Goal: Information Seeking & Learning: Compare options

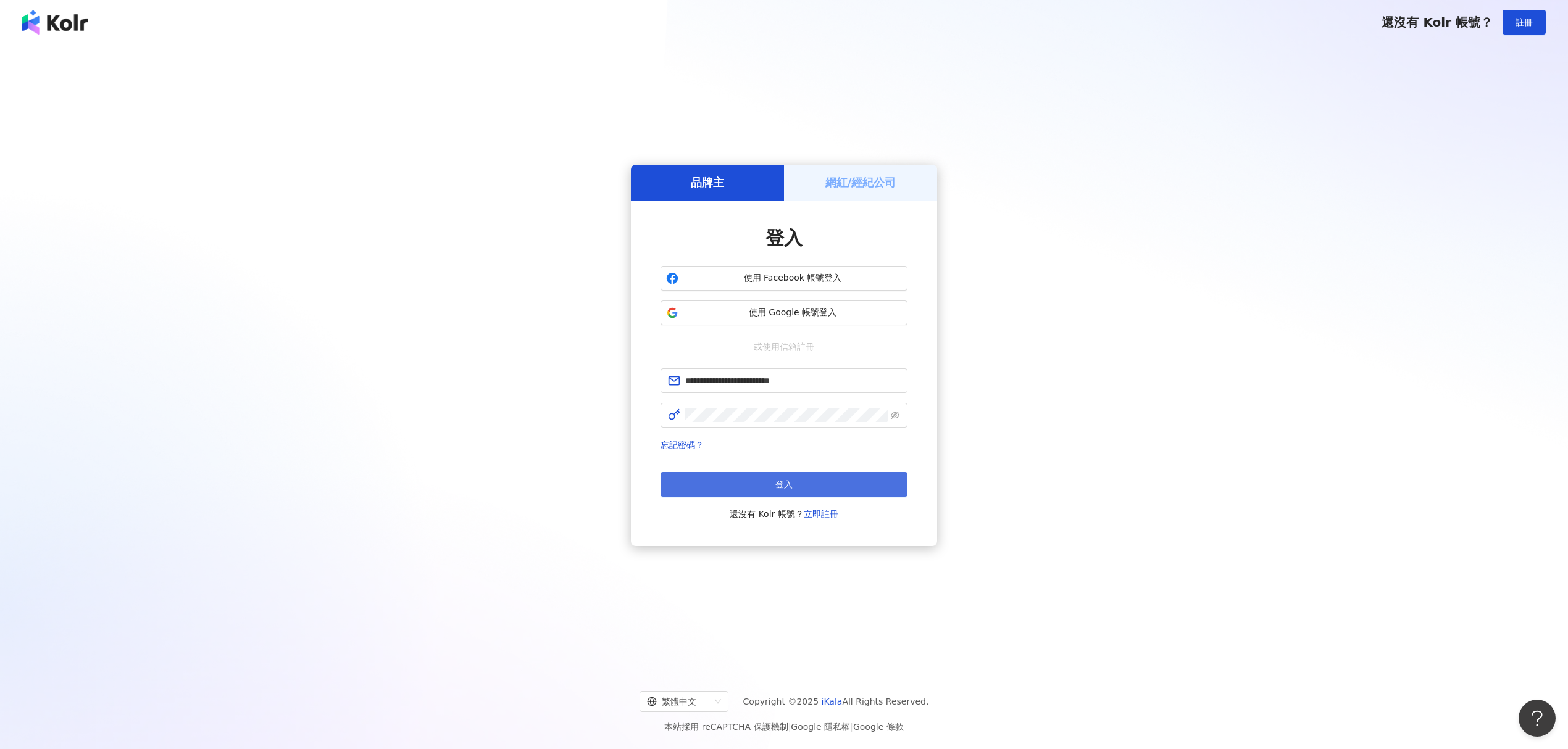
click at [746, 490] on button "登入" at bounding box center [784, 483] width 247 height 25
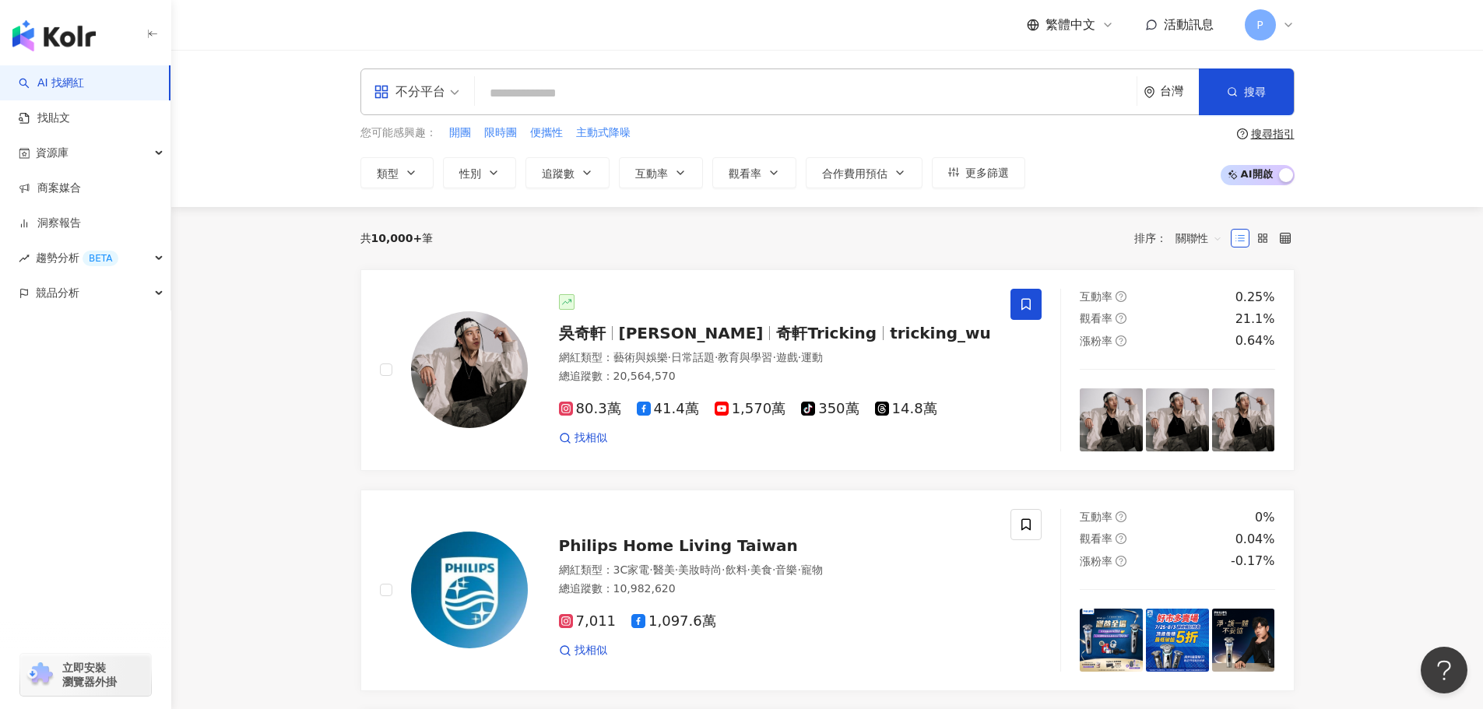
click at [591, 104] on input "search" at bounding box center [805, 94] width 649 height 30
paste input "****"
type input "****"
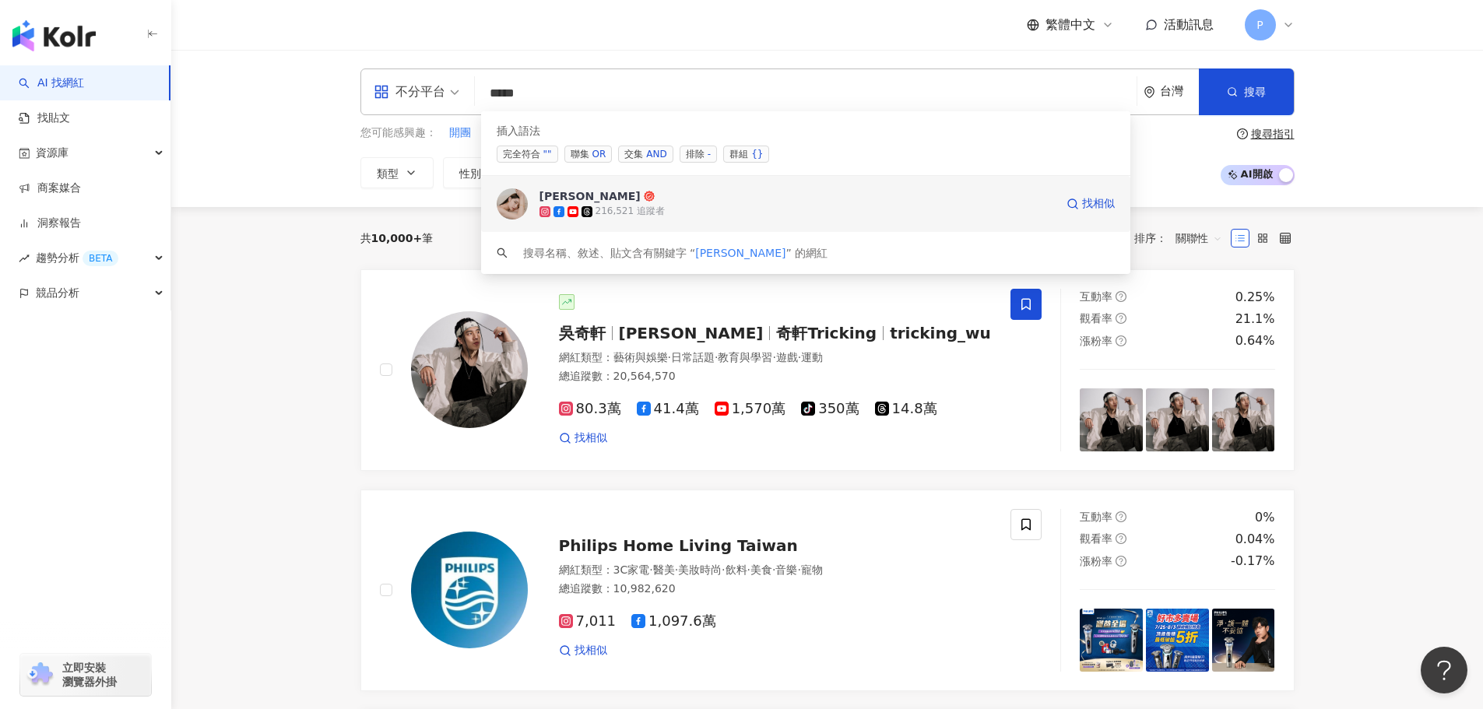
click at [644, 200] on icon at bounding box center [649, 196] width 11 height 11
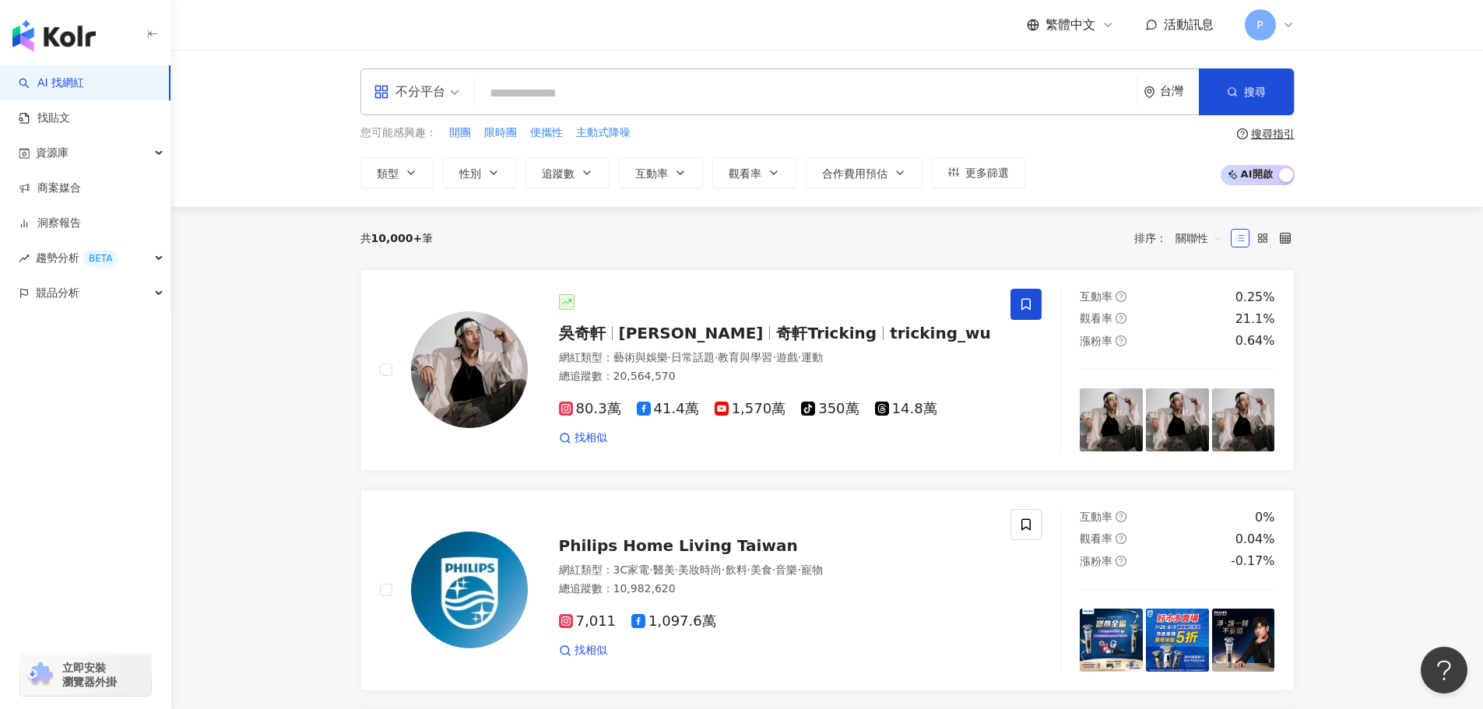
paste input "********"
type input "********"
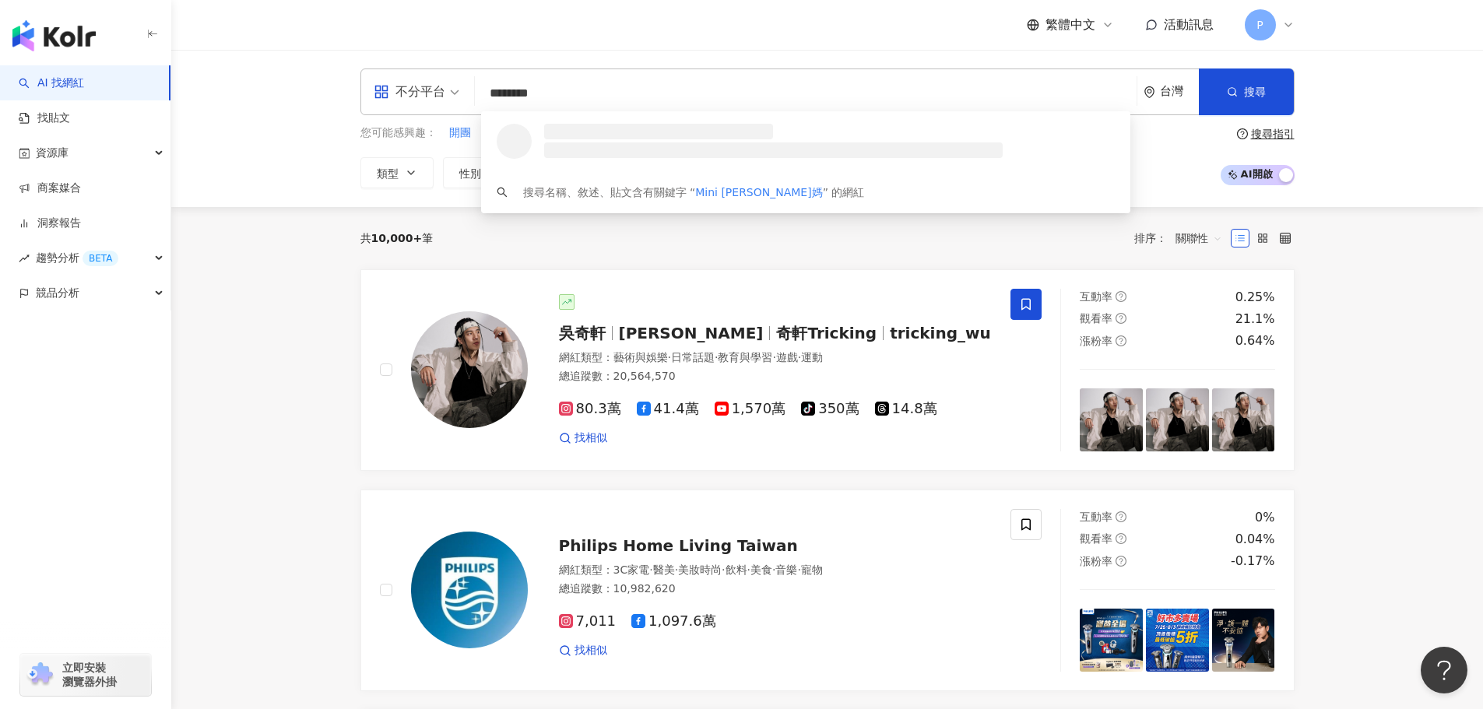
click at [588, 134] on h3 at bounding box center [659, 132] width 230 height 16
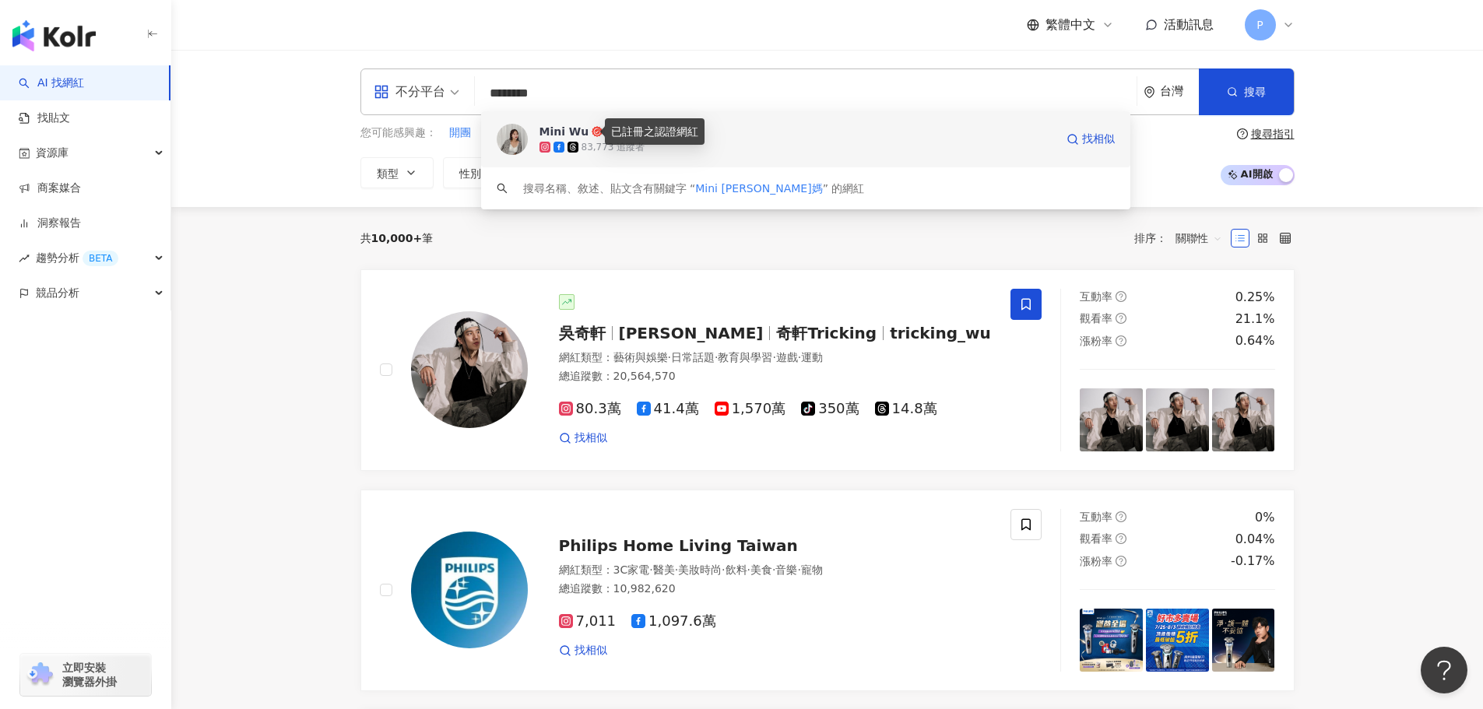
click at [592, 134] on icon at bounding box center [597, 131] width 11 height 11
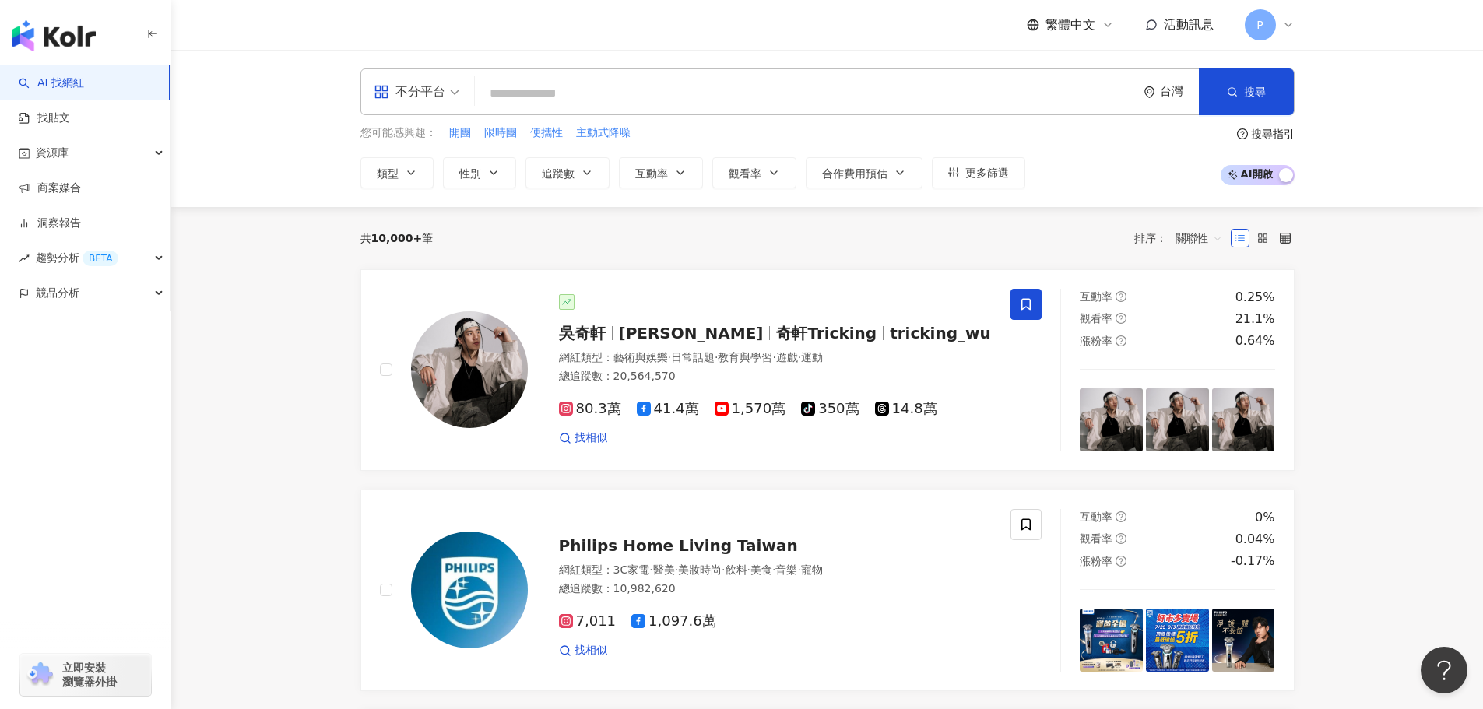
paste input "**********"
type input "**********"
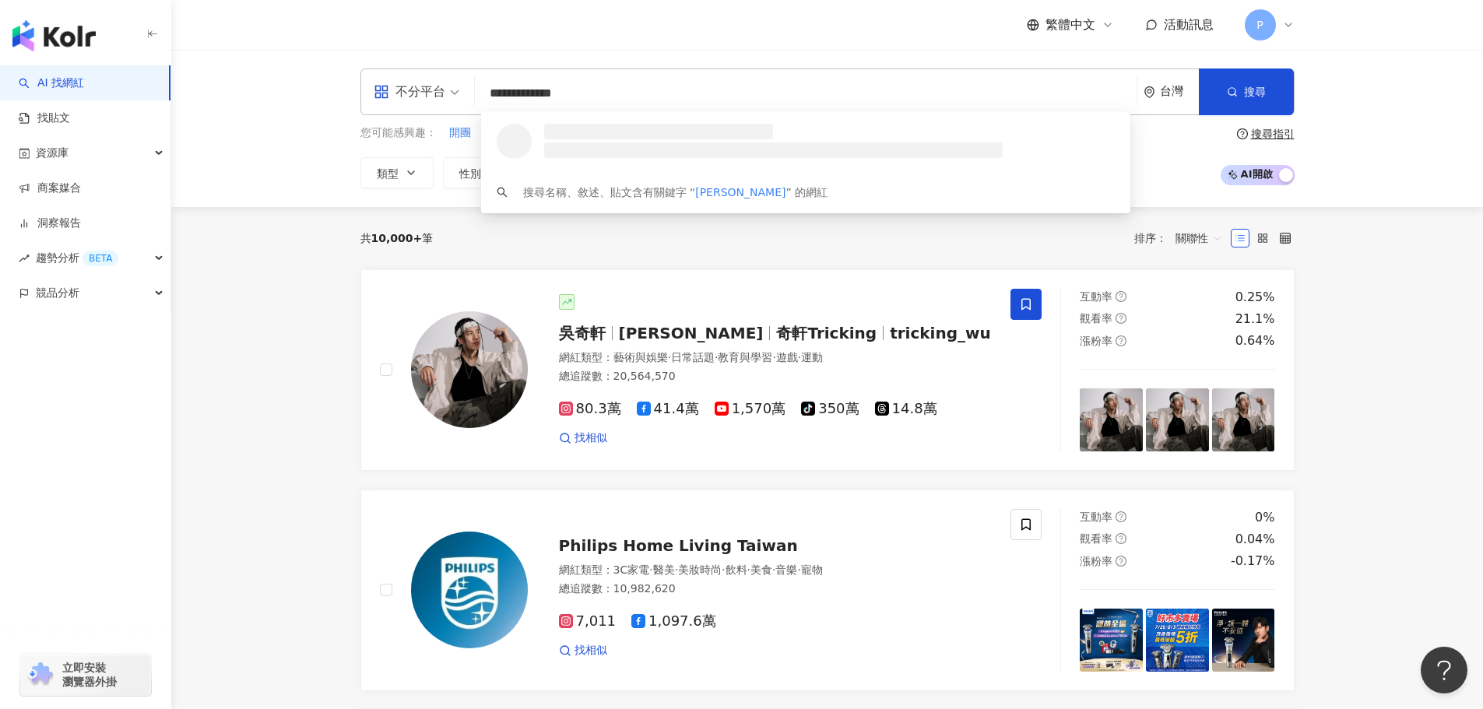
click at [647, 130] on h3 at bounding box center [659, 132] width 230 height 16
click at [647, 130] on span "Yu Chieh Chou" at bounding box center [796, 132] width 514 height 16
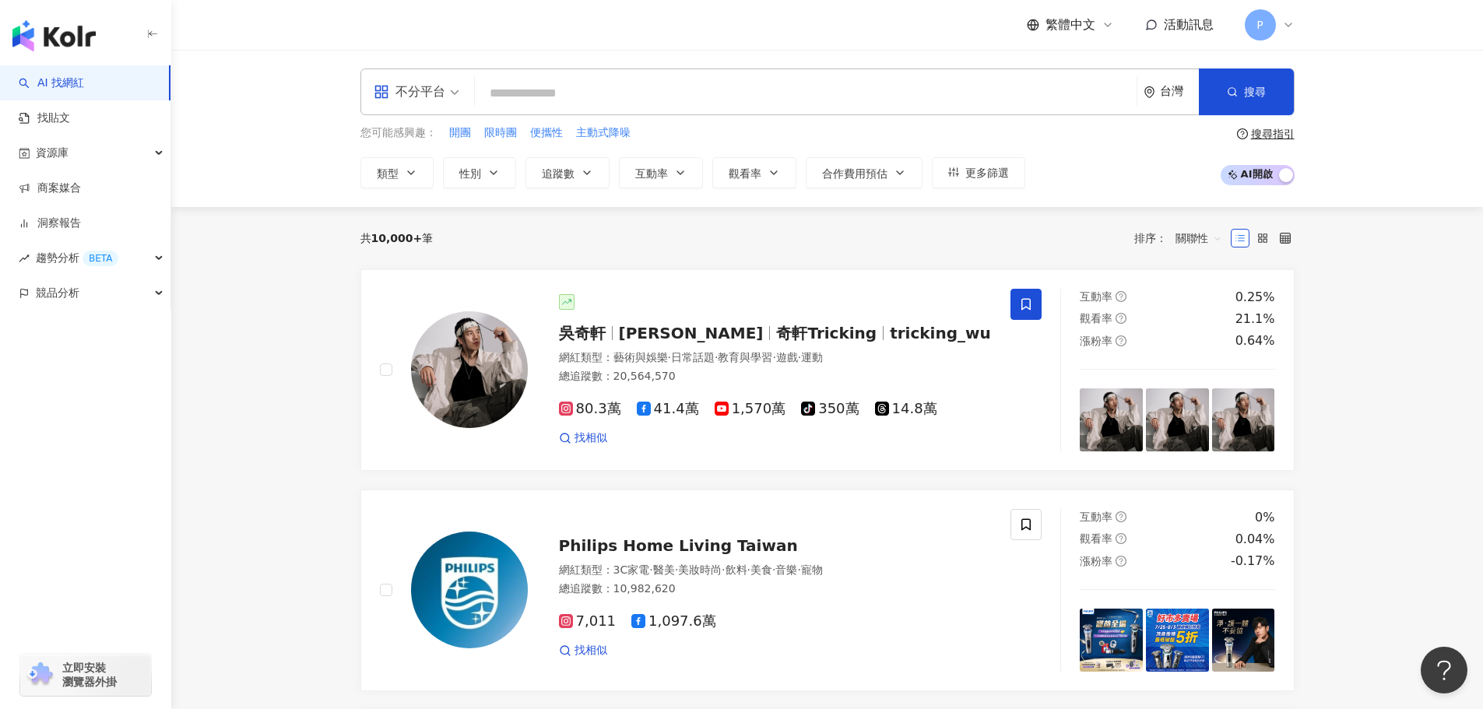
paste input "**********"
type input "**********"
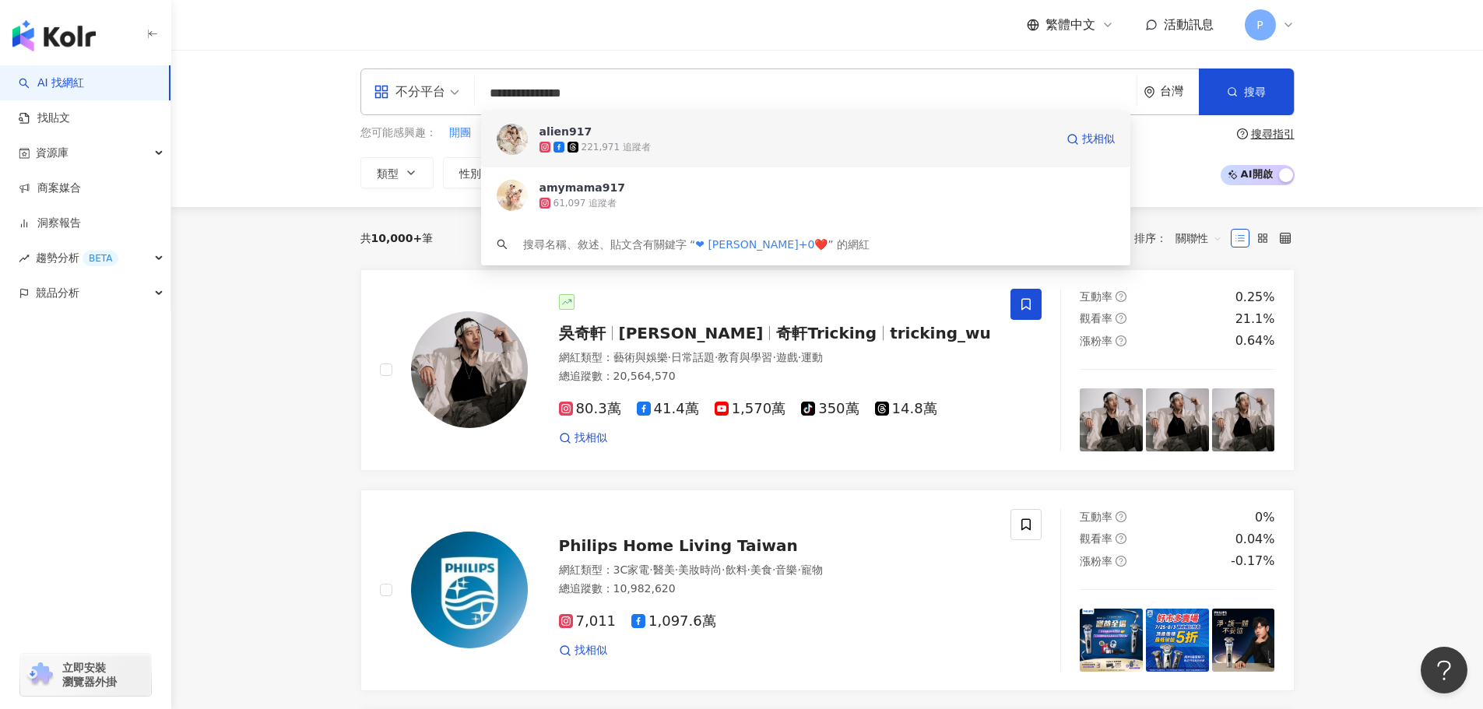
click at [602, 141] on div "221,971 追蹤者" at bounding box center [615, 147] width 69 height 13
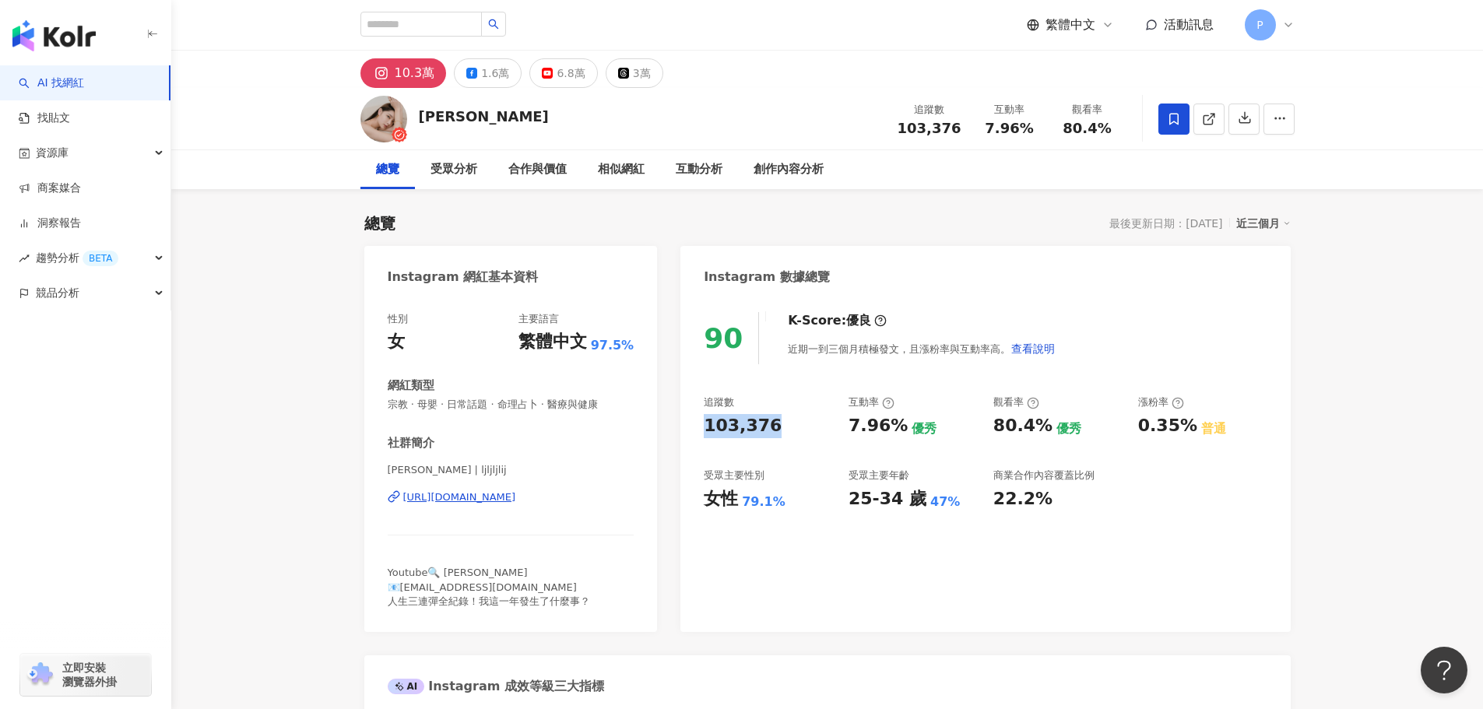
drag, startPoint x: 700, startPoint y: 425, endPoint x: 772, endPoint y: 429, distance: 71.7
click at [772, 429] on div "90 K-Score : 優良 近期一到三個月積極發文，且漲粉率與互動率高。 查看說明 追蹤數 103,376 互動率 7.96% 優秀 觀看率 80.4% …" at bounding box center [984, 464] width 609 height 335
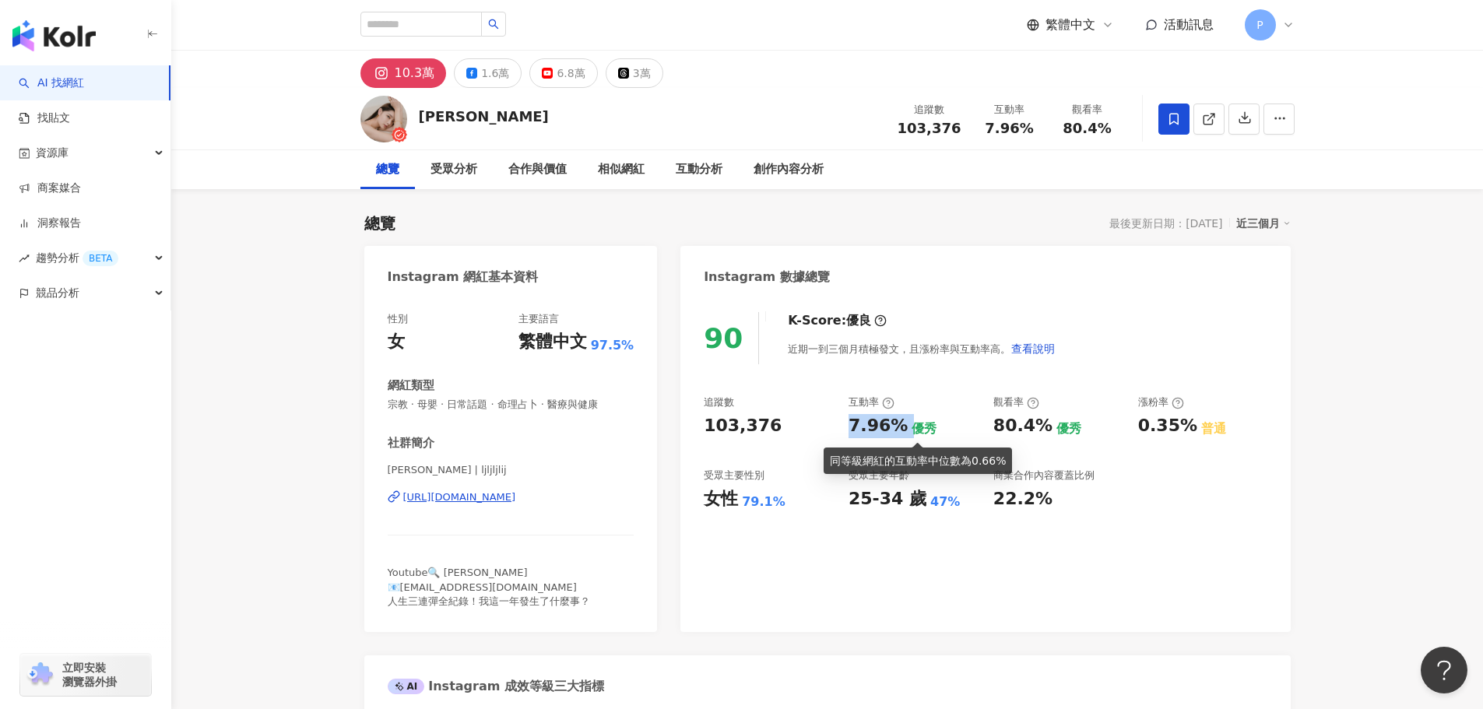
drag, startPoint x: 851, startPoint y: 429, endPoint x: 904, endPoint y: 426, distance: 53.8
click at [904, 426] on div "7.96% 優秀" at bounding box center [912, 426] width 129 height 24
copy div "7.96%"
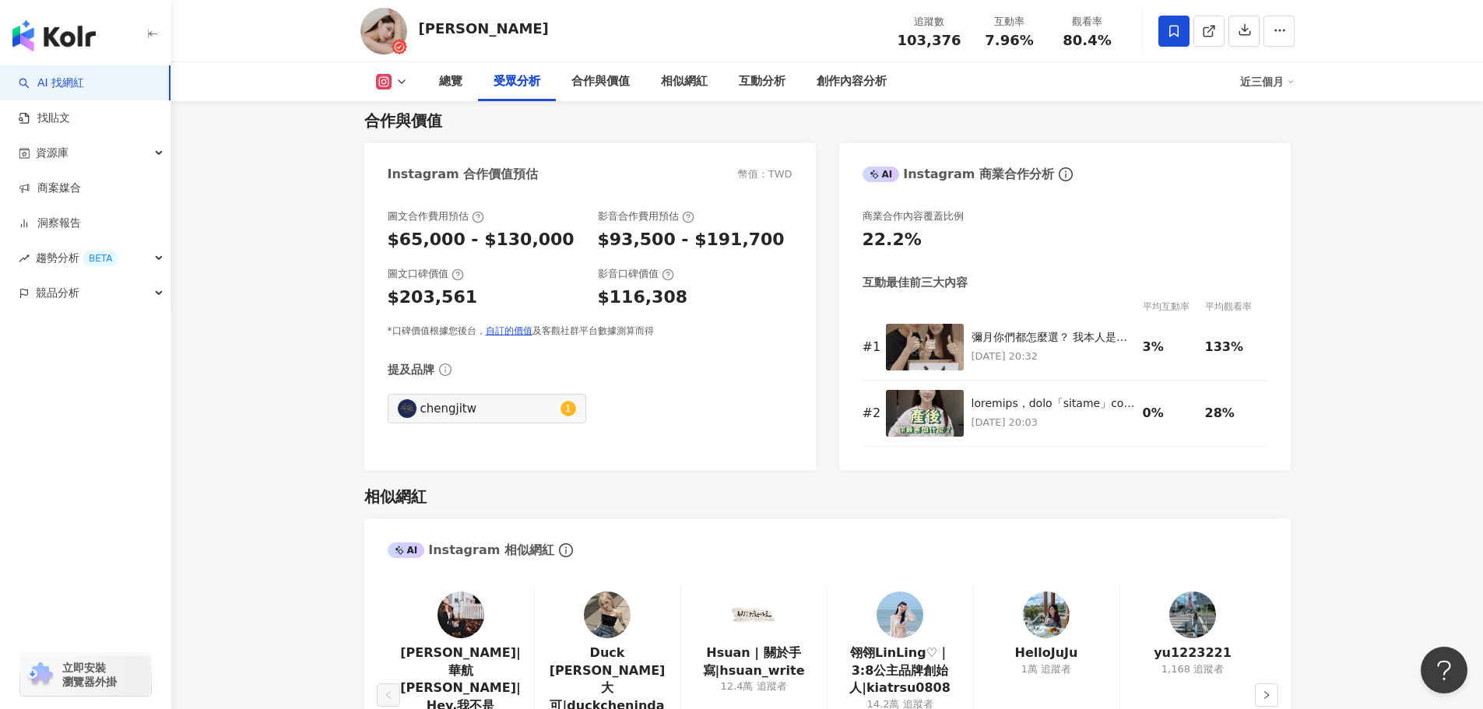
scroll to position [2024, 0]
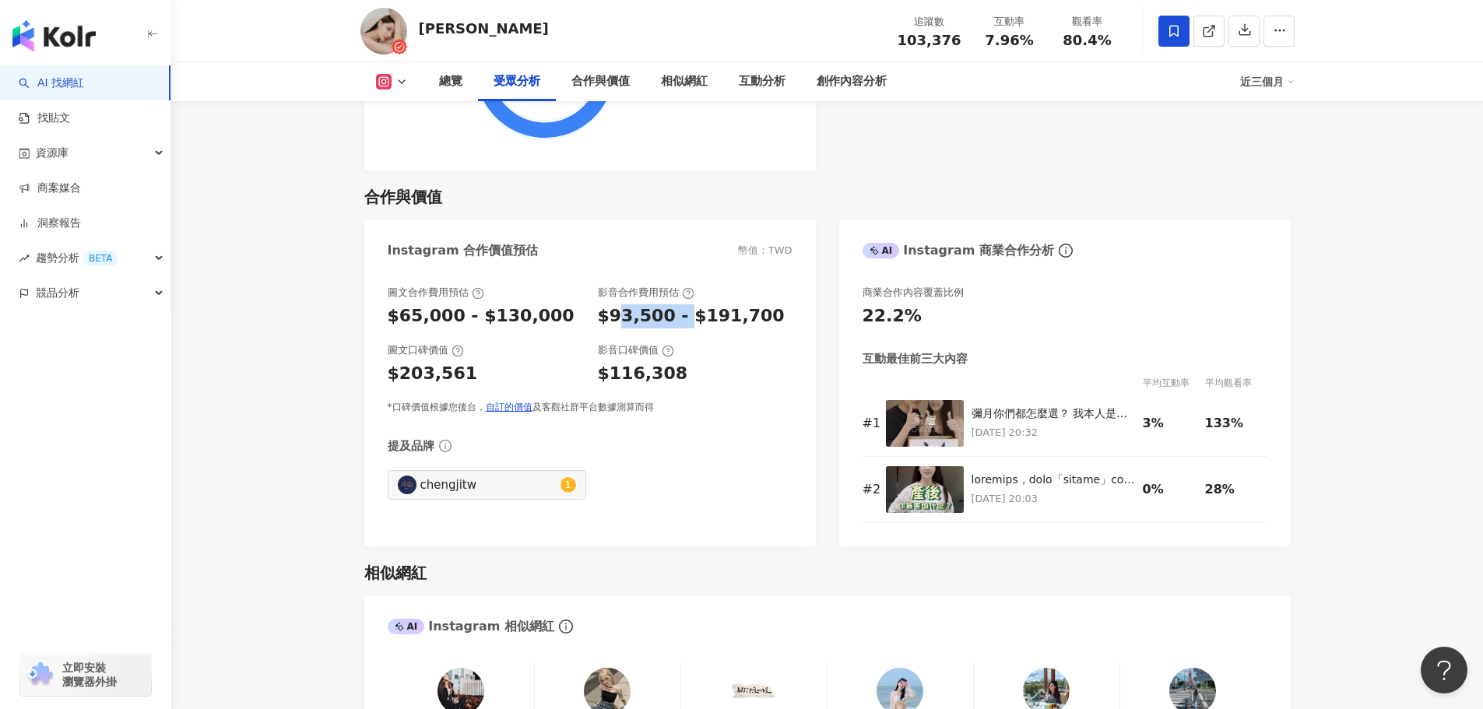
drag, startPoint x: 613, startPoint y: 316, endPoint x: 682, endPoint y: 318, distance: 69.3
click at [682, 318] on div "$93,500 - $191,700" at bounding box center [691, 316] width 187 height 24
click at [747, 392] on div "圖文合作費用預估 $65,000 - $130,000 影音合作費用預估 $93,500 - $191,700 圖文口碑價值 $203,561 影音口碑價值 …" at bounding box center [590, 350] width 405 height 128
click at [400, 72] on div "總覽 受眾分析 合作與價值 相似網紅 互動分析 創作內容分析 近三個月" at bounding box center [827, 81] width 934 height 39
click at [400, 76] on icon at bounding box center [401, 81] width 12 height 12
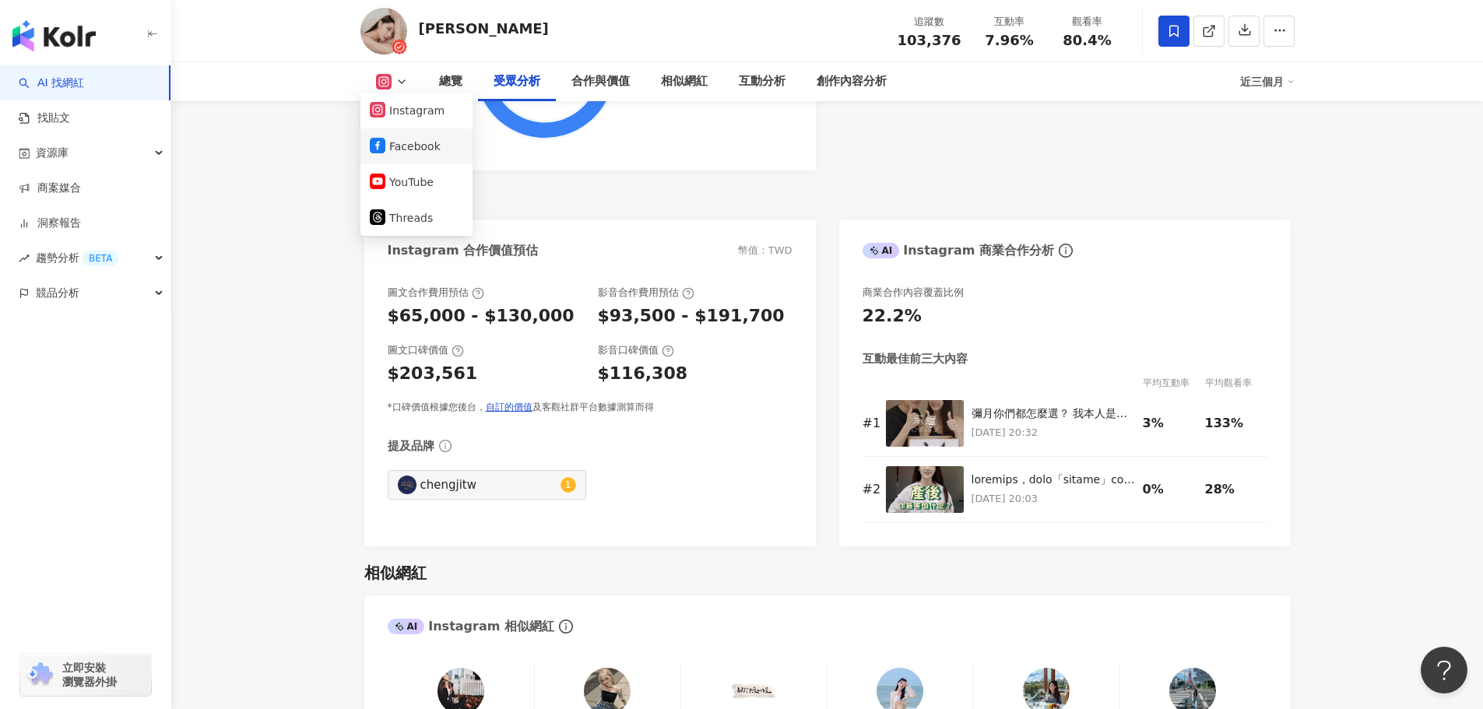
click at [400, 137] on button "Facebook" at bounding box center [416, 146] width 93 height 22
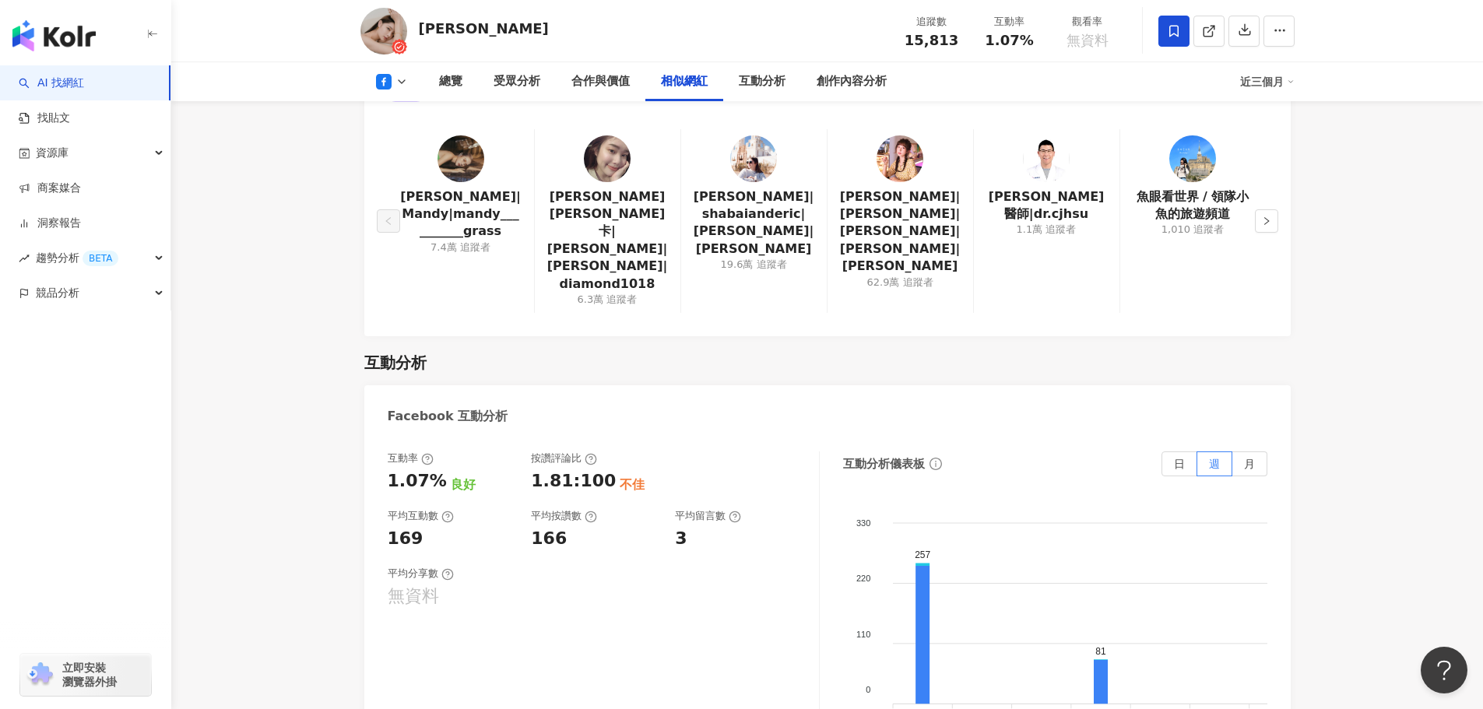
scroll to position [2056, 0]
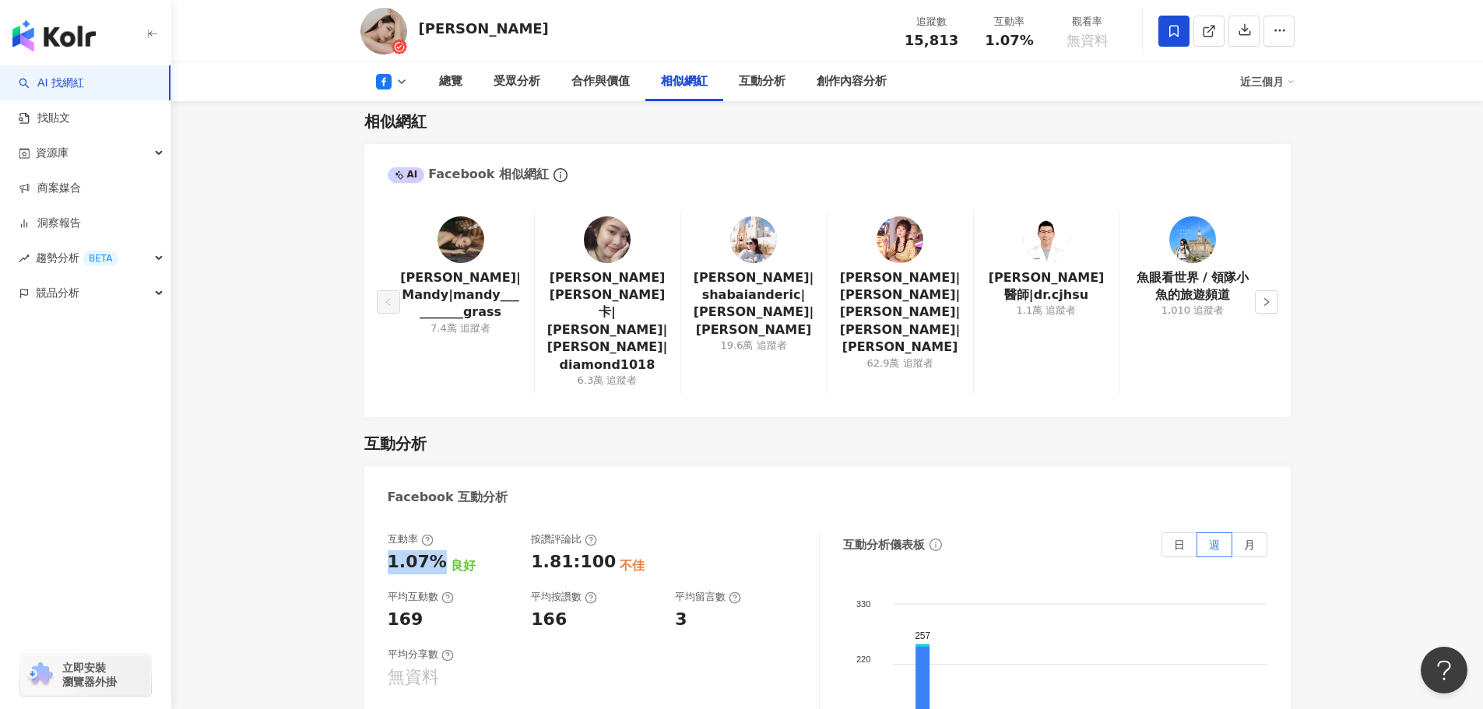
drag, startPoint x: 386, startPoint y: 531, endPoint x: 433, endPoint y: 531, distance: 46.7
click at [433, 531] on div "互動率 1.07% 良好 按讚評論比 1.81:100 不佳 平均互動數 169 平均按讚數 166 平均留言數 3 平均分享數 無資料 互動分析儀表板 日 …" at bounding box center [827, 692] width 926 height 350
copy div "1.07%"
click at [541, 677] on div "互動率 1.07% 良好 按讚評論比 1.81:100 不佳 平均互動數 169 平均按讚數 166 平均留言數 3 平均分享數 無資料" at bounding box center [604, 687] width 432 height 311
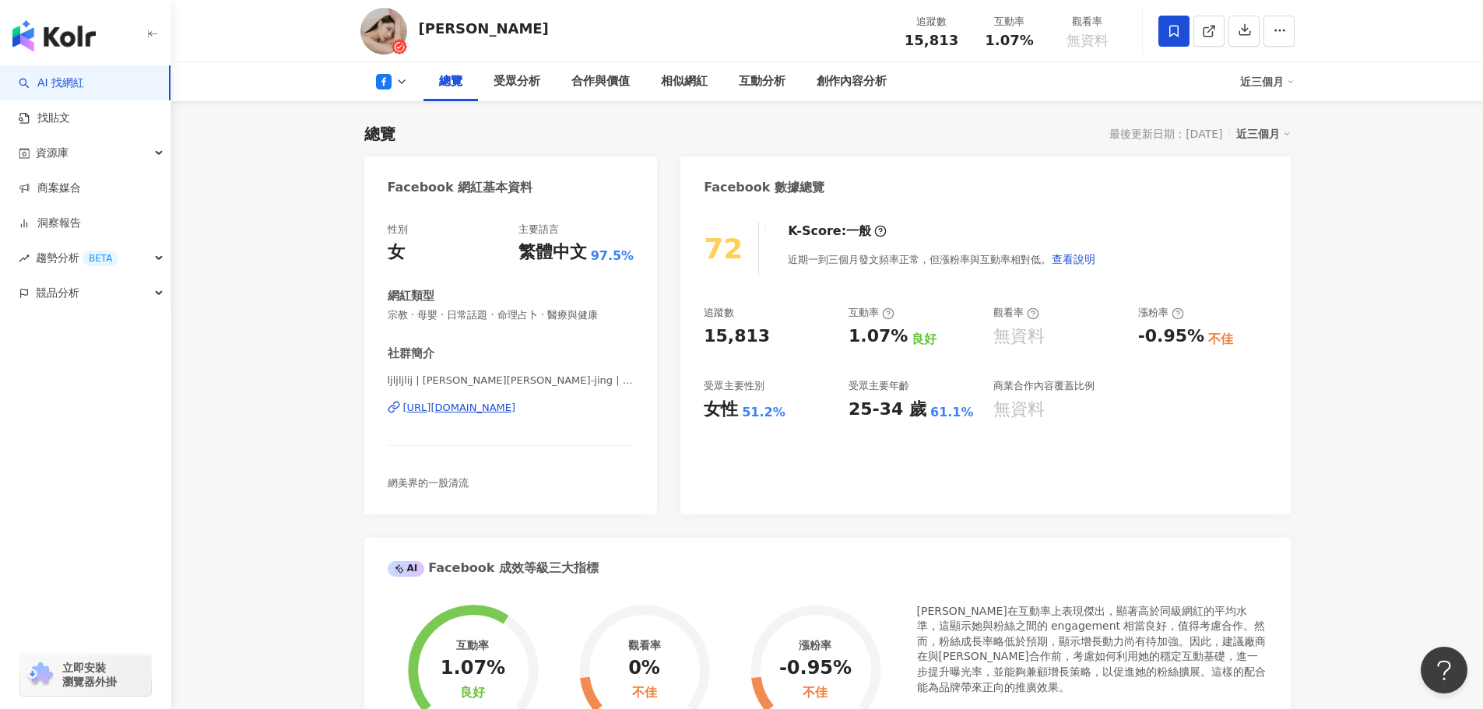
scroll to position [156, 0]
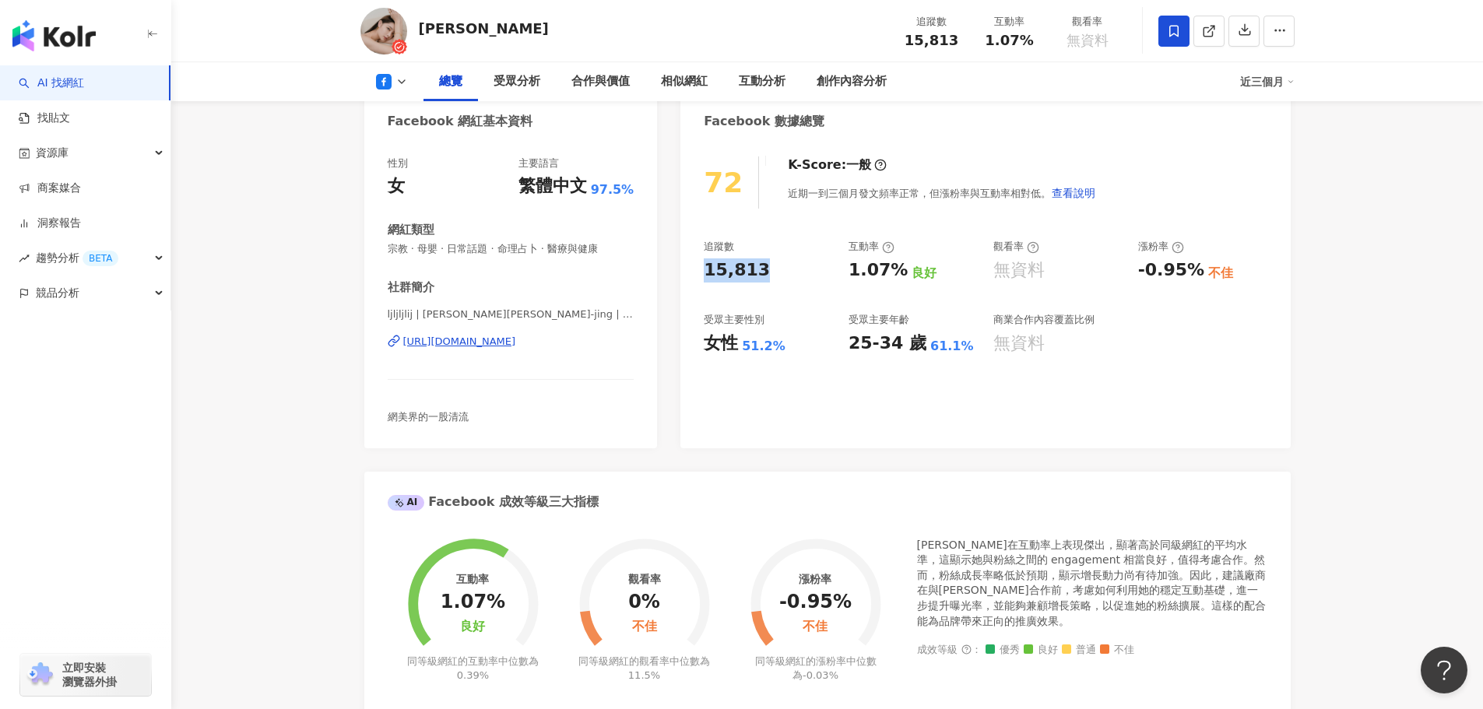
drag, startPoint x: 708, startPoint y: 265, endPoint x: 760, endPoint y: 272, distance: 52.6
click at [760, 272] on div "15,813" at bounding box center [768, 270] width 129 height 24
copy div "15,813"
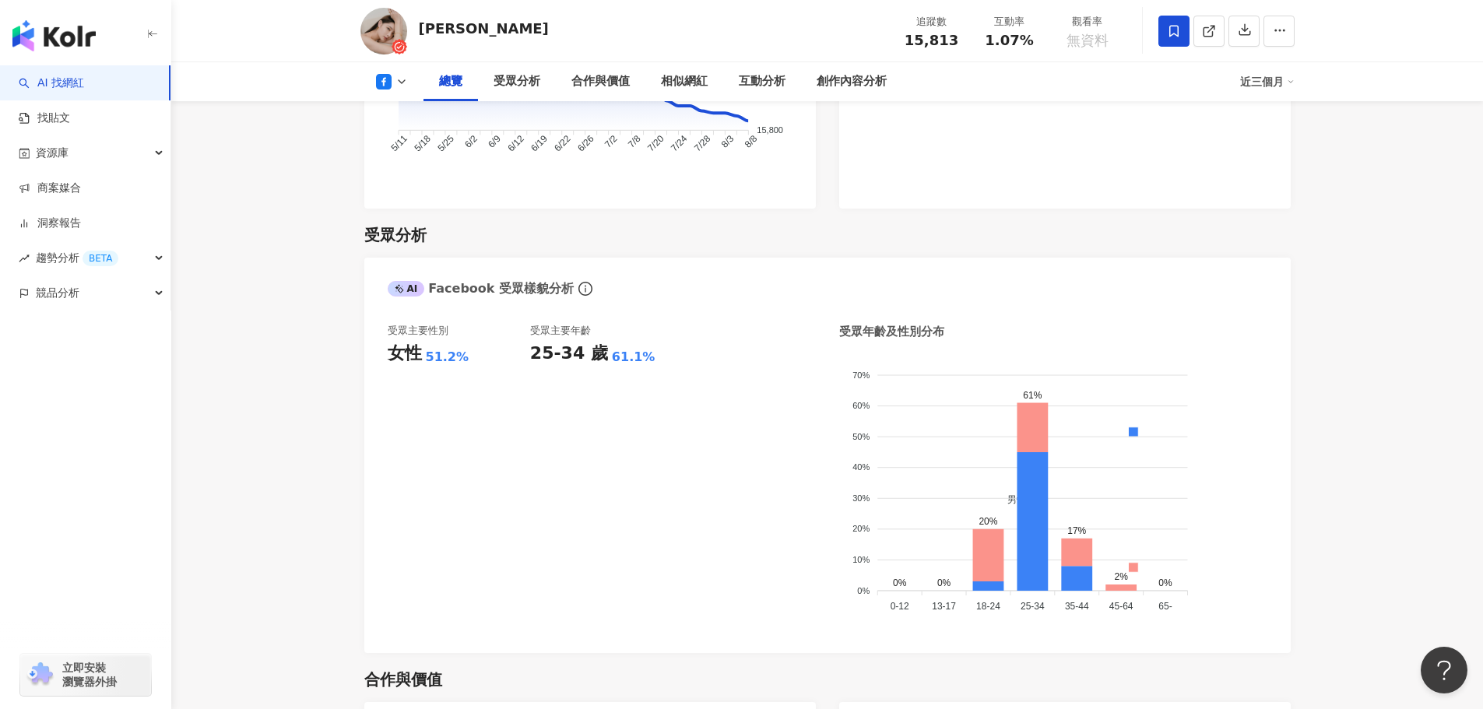
scroll to position [1167, 0]
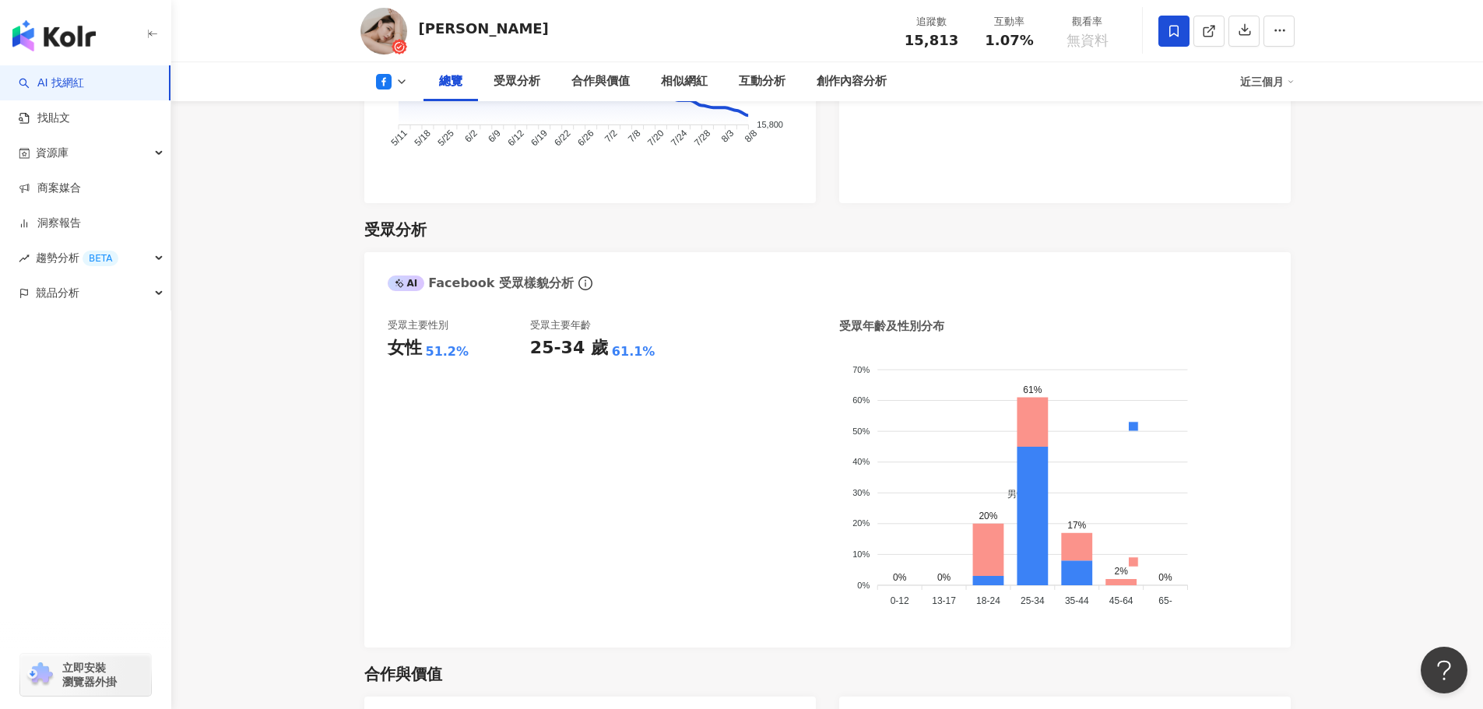
click at [391, 68] on div "總覽 受眾分析 合作與價值 相似網紅 互動分析 創作內容分析 近三個月" at bounding box center [827, 81] width 934 height 39
click at [391, 77] on button at bounding box center [391, 82] width 63 height 16
click at [397, 119] on button "Instagram" at bounding box center [416, 111] width 93 height 22
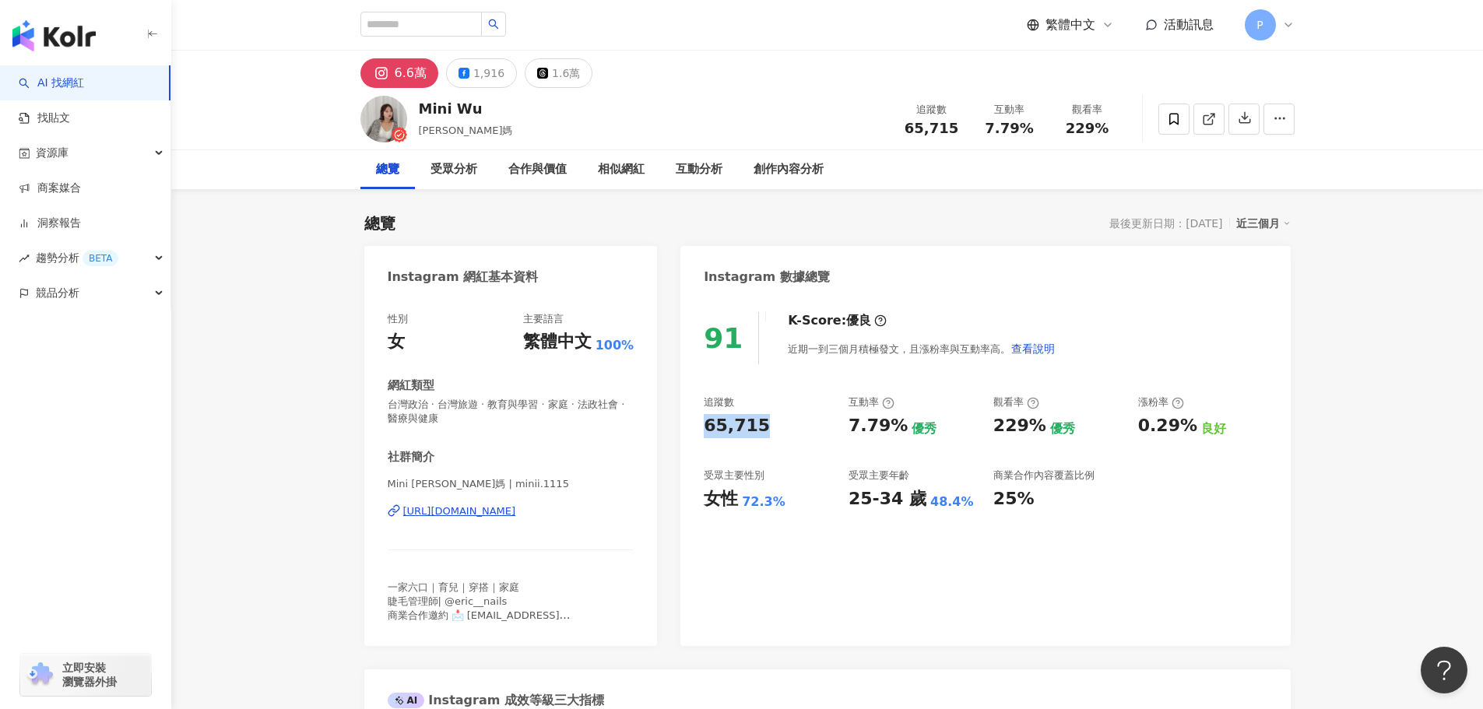
drag, startPoint x: 698, startPoint y: 425, endPoint x: 755, endPoint y: 429, distance: 57.0
click at [755, 429] on div "91 K-Score : 優良 近期一到三個月積極發文，且漲粉率與互動率高。 查看說明 追蹤數 65,715 互動率 7.79% 優秀 觀看率 229% 優秀…" at bounding box center [984, 471] width 609 height 349
copy div "65,715"
drag, startPoint x: 848, startPoint y: 429, endPoint x: 903, endPoint y: 427, distance: 55.3
click at [903, 427] on div "7.79% 優秀" at bounding box center [912, 426] width 129 height 24
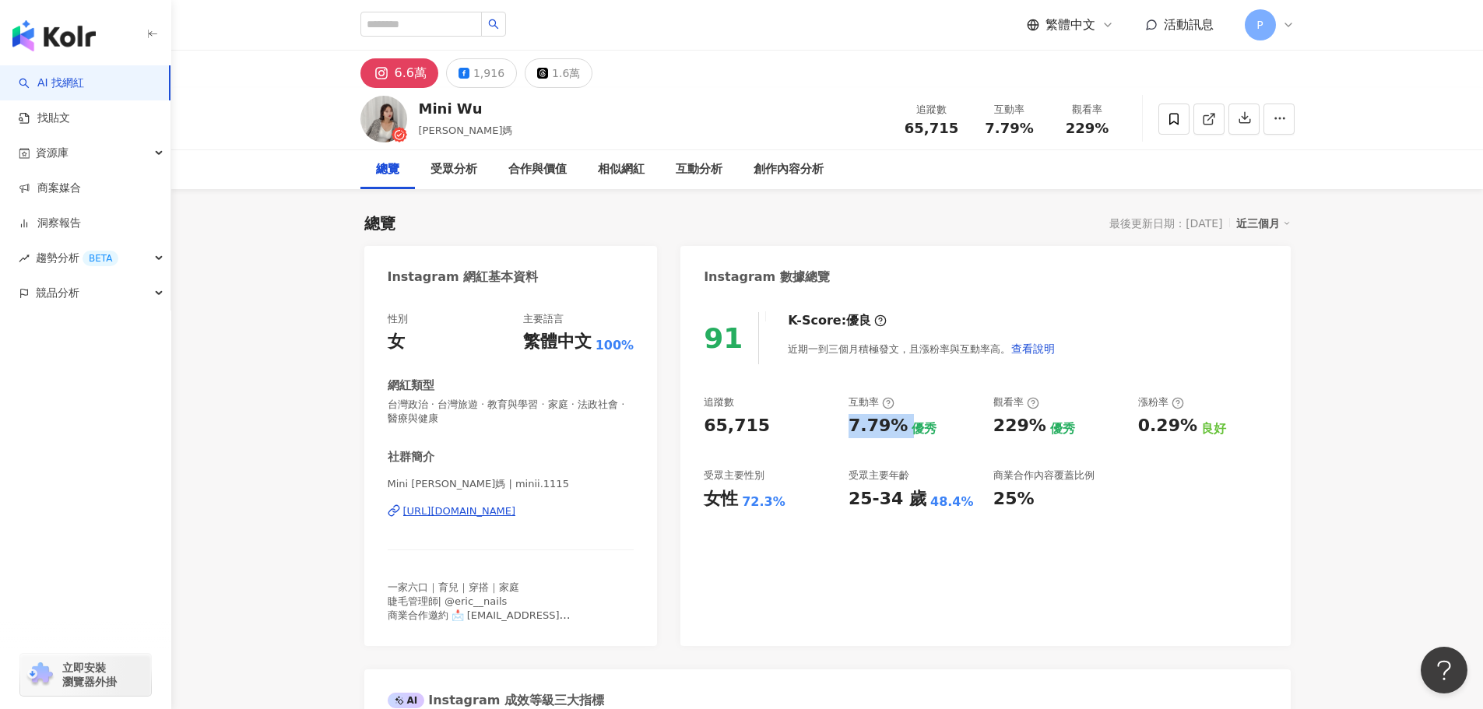
copy div "7.79%"
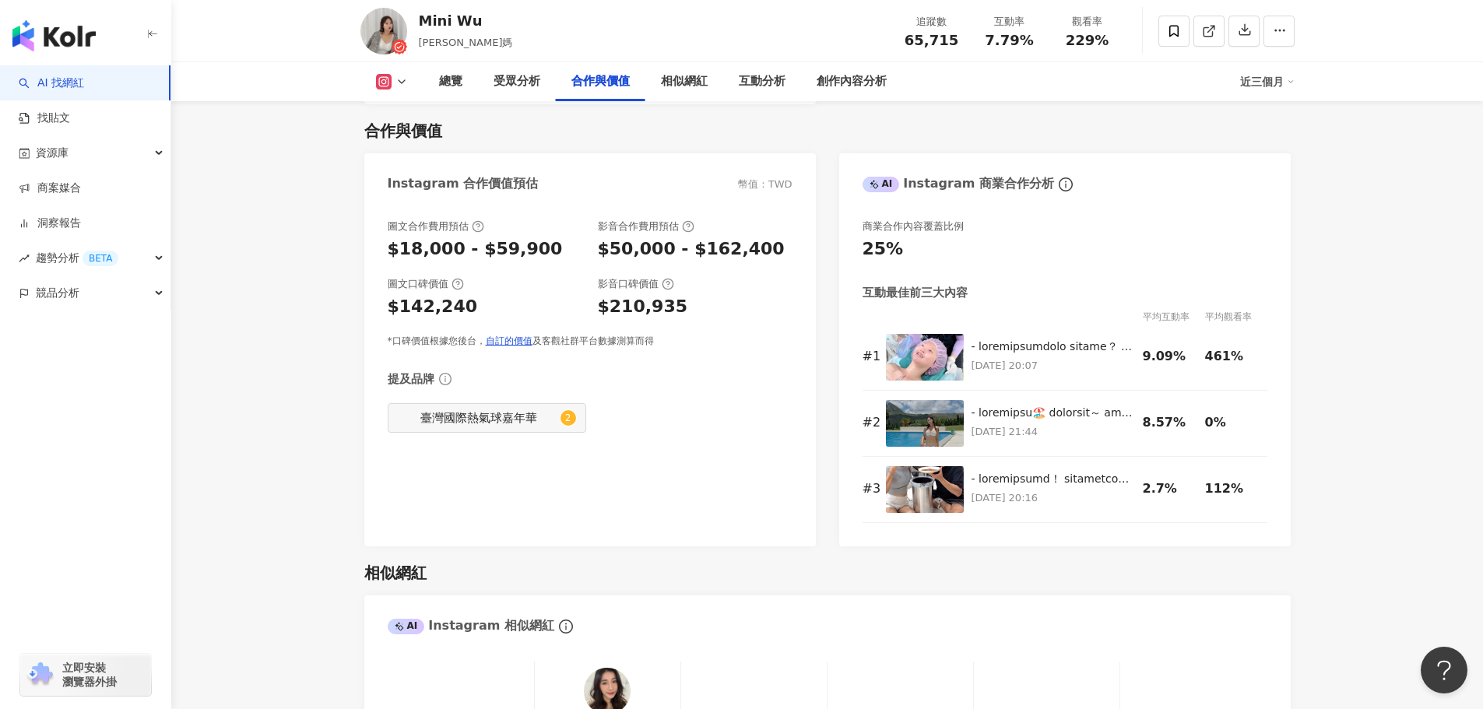
scroll to position [2101, 0]
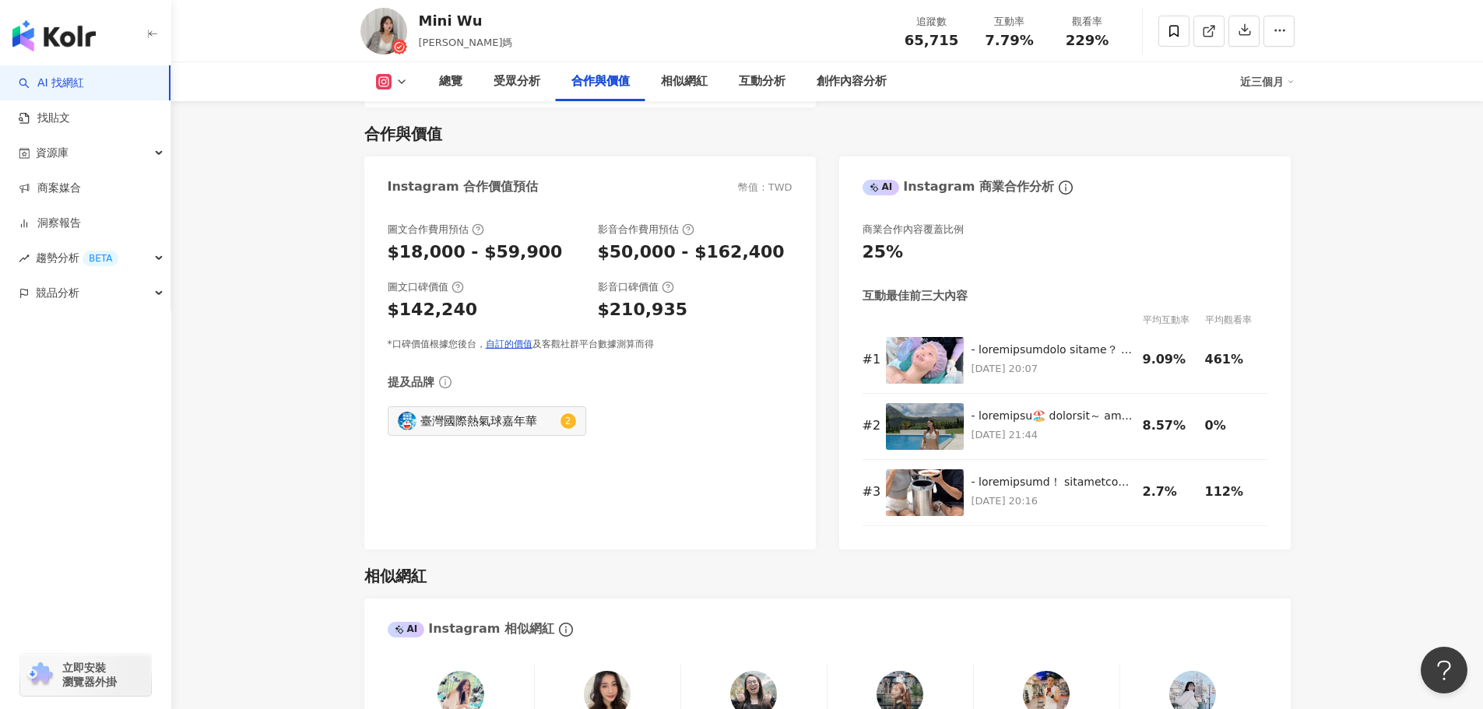
click at [644, 479] on div "圖文合作費用預估 $18,000 - $59,900 影音合作費用預估 $50,000 - $162,400 圖文口碑價值 $142,240 影音口碑價值 $…" at bounding box center [589, 378] width 451 height 342
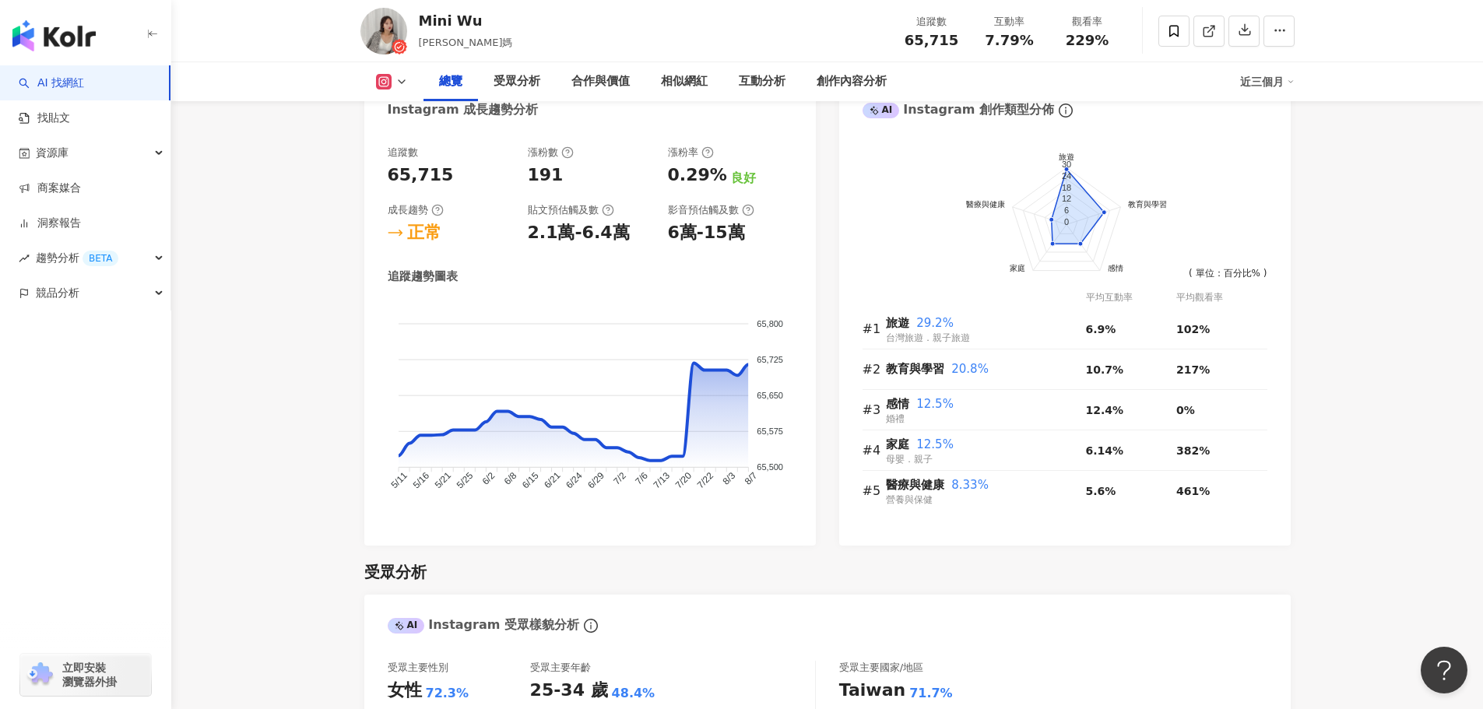
scroll to position [856, 0]
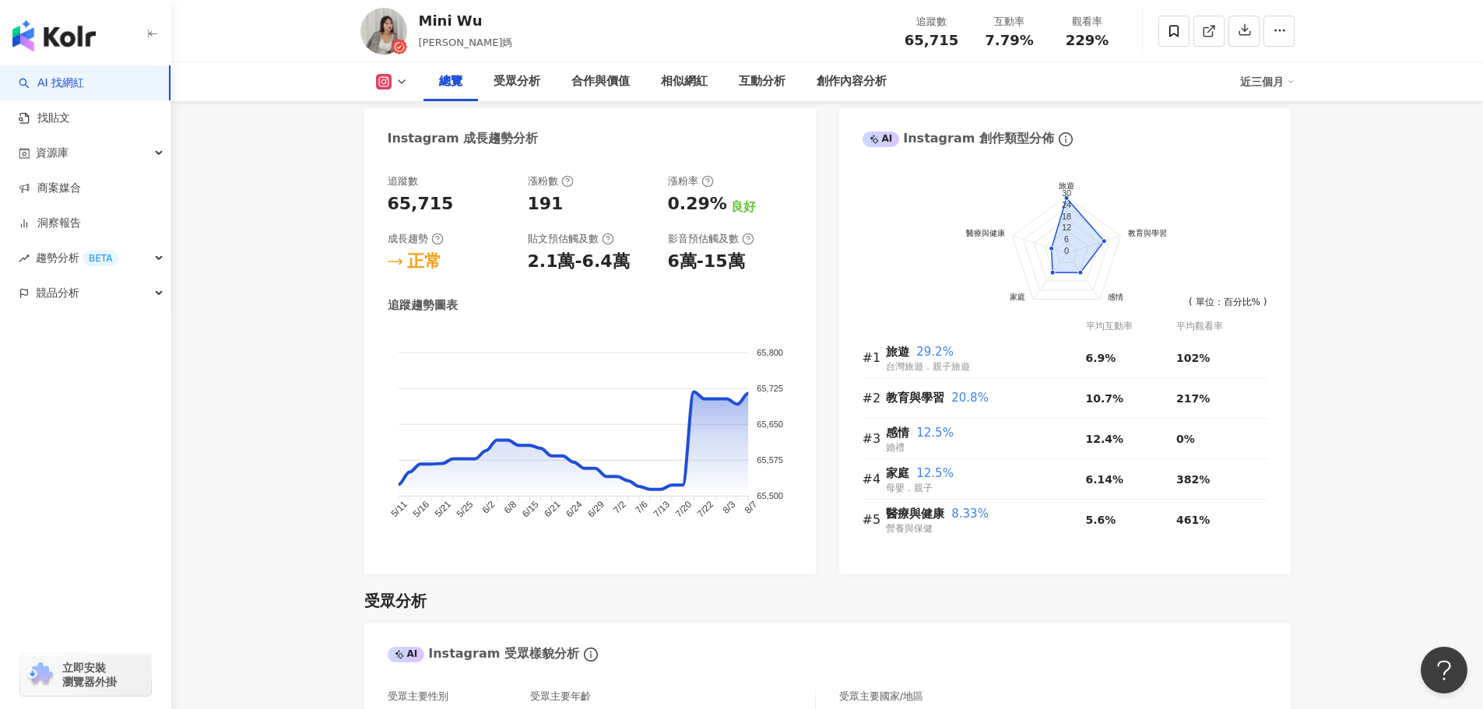
click at [398, 77] on icon at bounding box center [401, 81] width 12 height 12
click at [401, 140] on button "Facebook" at bounding box center [416, 146] width 93 height 22
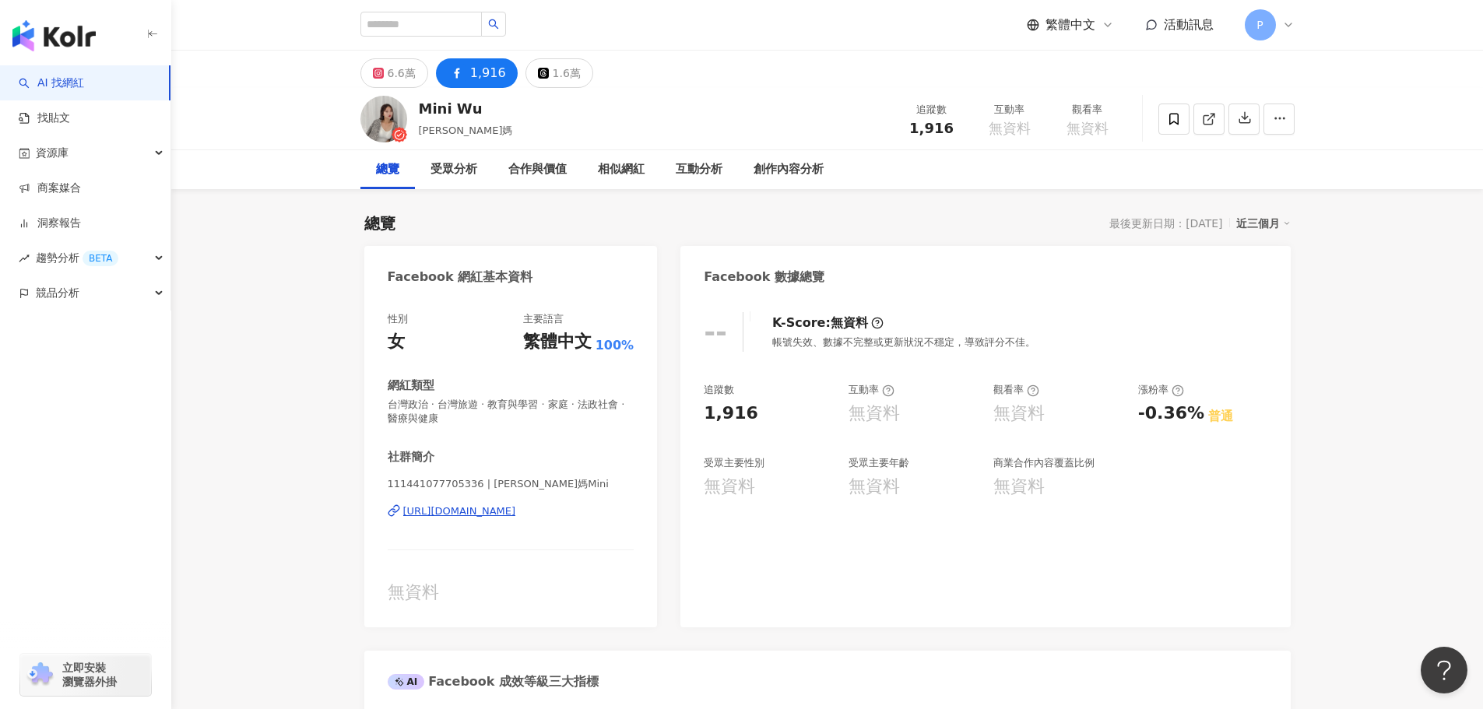
click at [709, 414] on div "1,916" at bounding box center [731, 414] width 54 height 24
drag, startPoint x: 706, startPoint y: 416, endPoint x: 764, endPoint y: 420, distance: 57.8
click at [764, 420] on div "1,916" at bounding box center [768, 414] width 129 height 24
copy div "1,916"
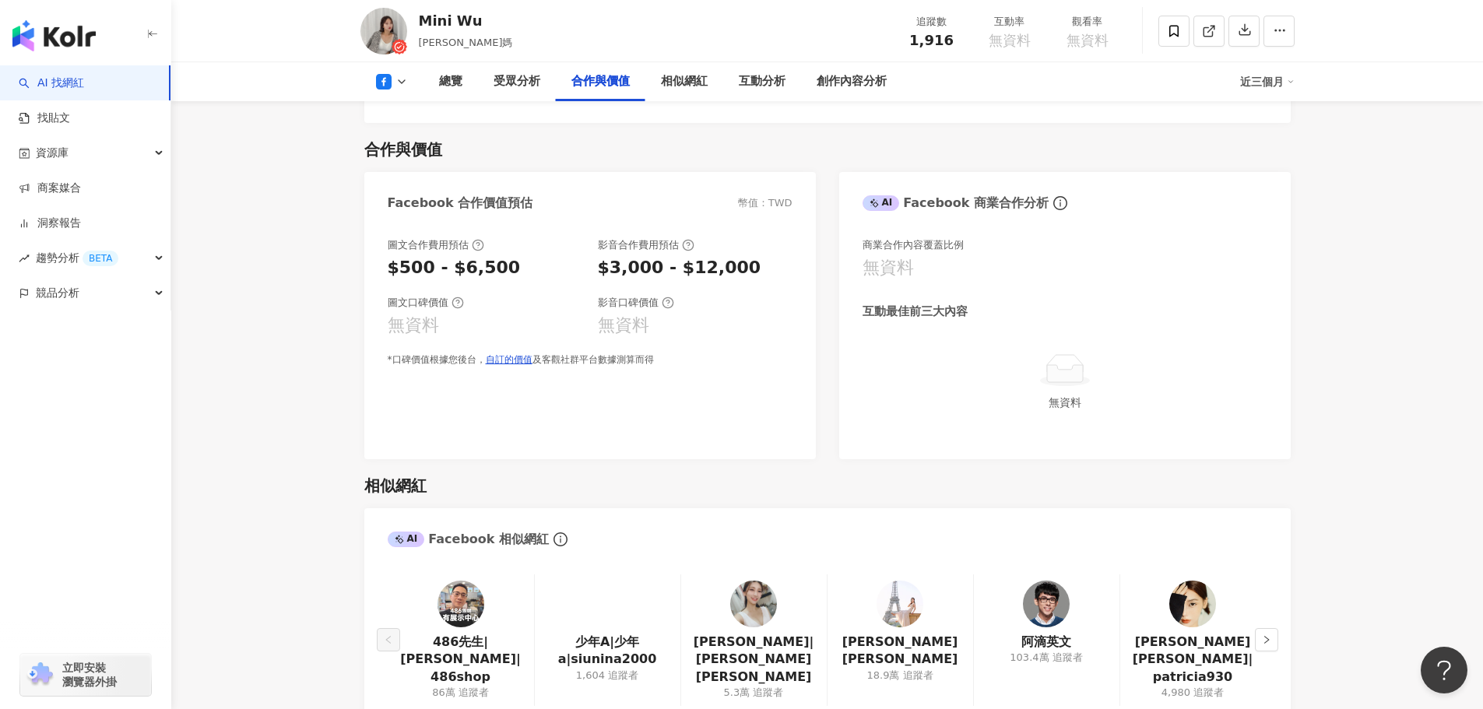
scroll to position [1557, 0]
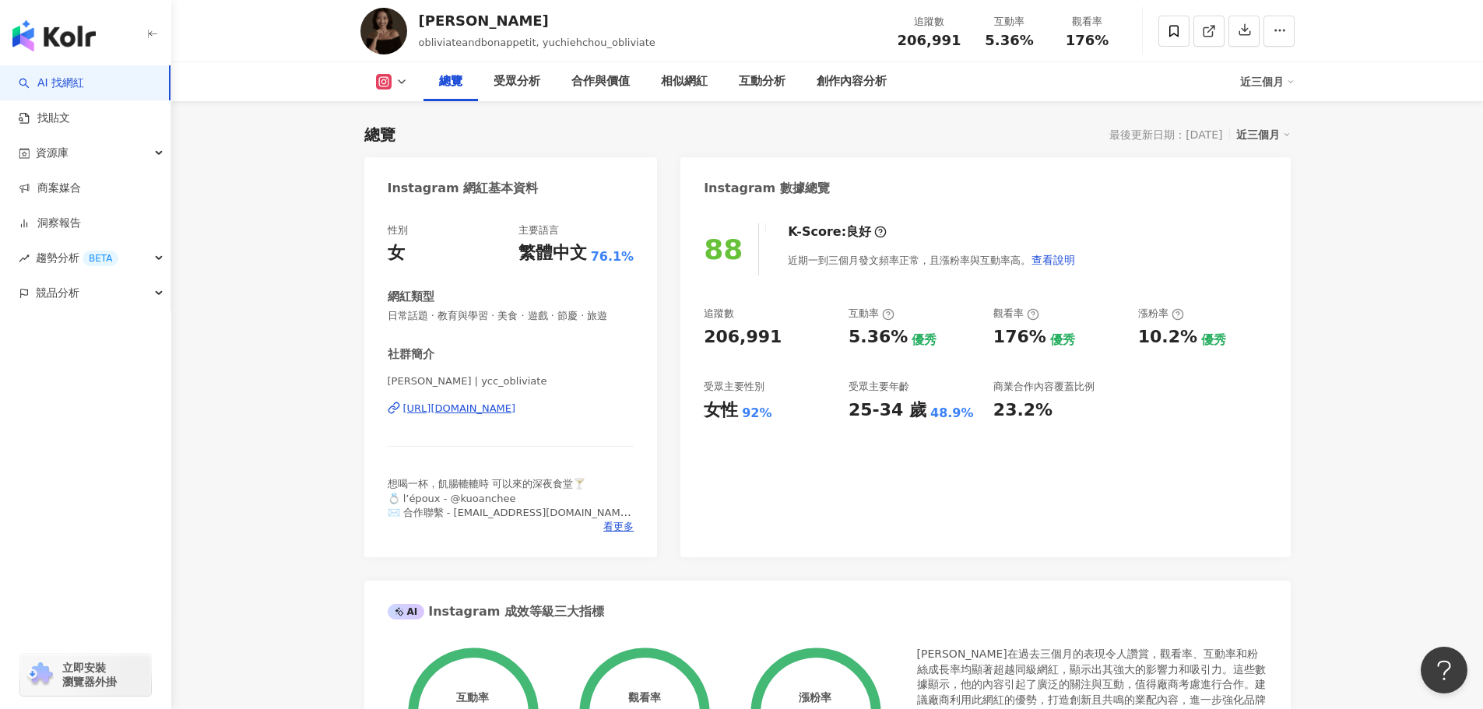
scroll to position [78, 0]
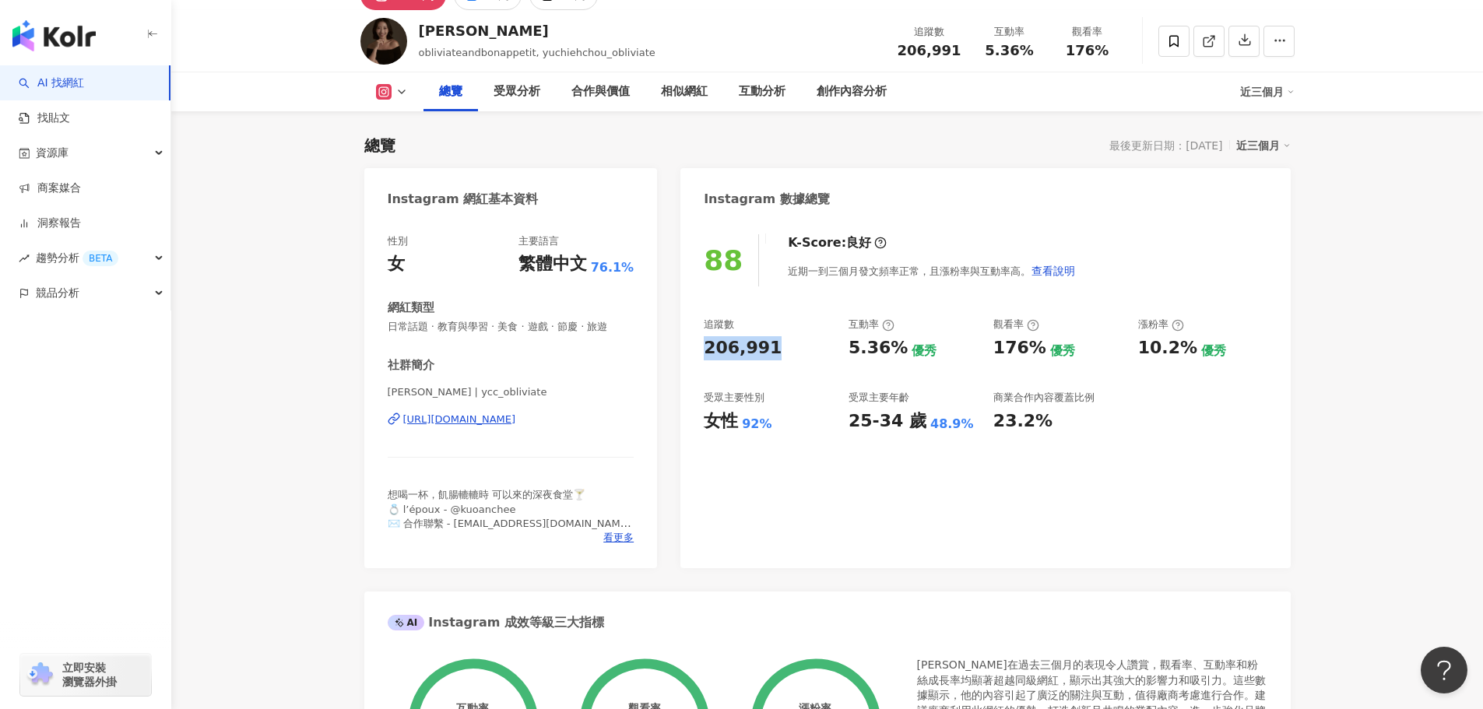
drag, startPoint x: 764, startPoint y: 353, endPoint x: 706, endPoint y: 352, distance: 58.4
click at [706, 352] on div "206,991" at bounding box center [743, 348] width 78 height 24
copy div "206,991"
drag, startPoint x: 849, startPoint y: 347, endPoint x: 896, endPoint y: 349, distance: 46.7
click at [896, 349] on div "5.36%" at bounding box center [877, 348] width 59 height 24
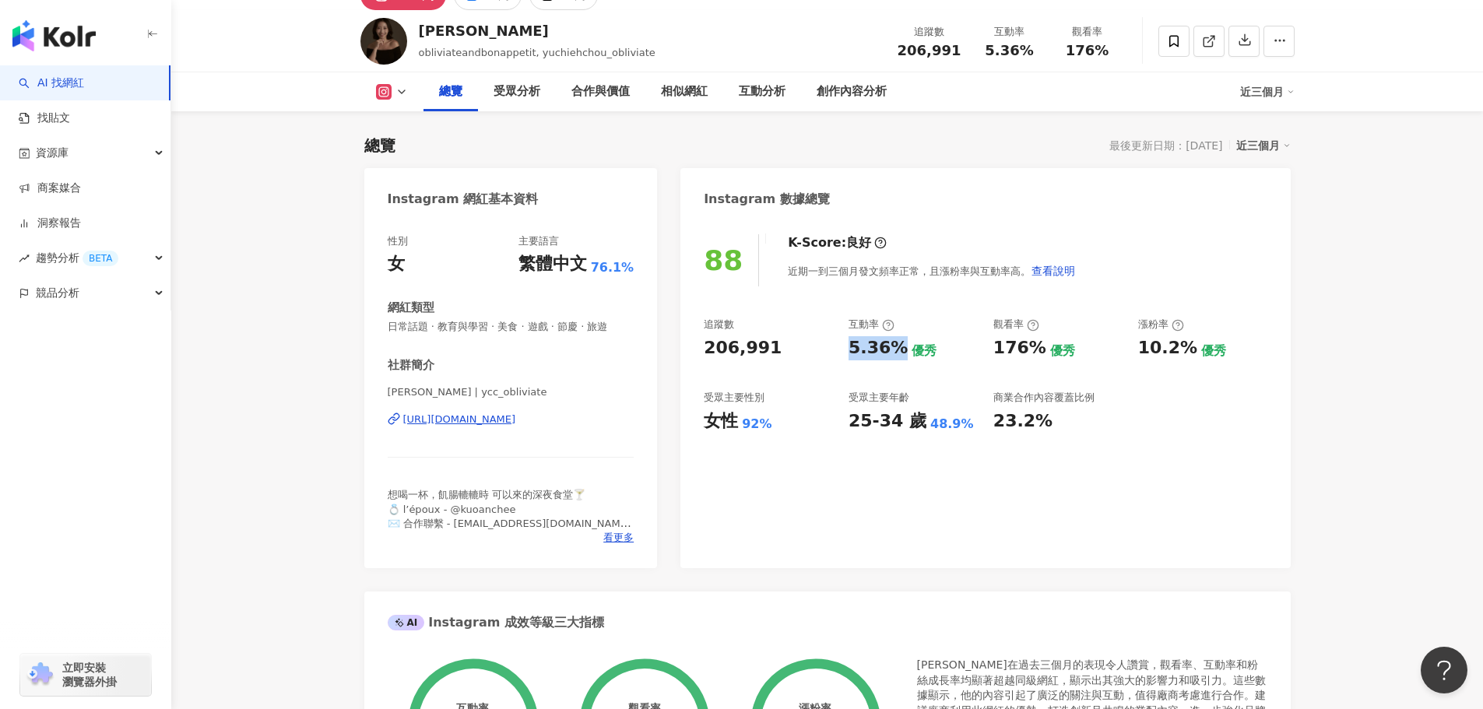
copy div "5.36%"
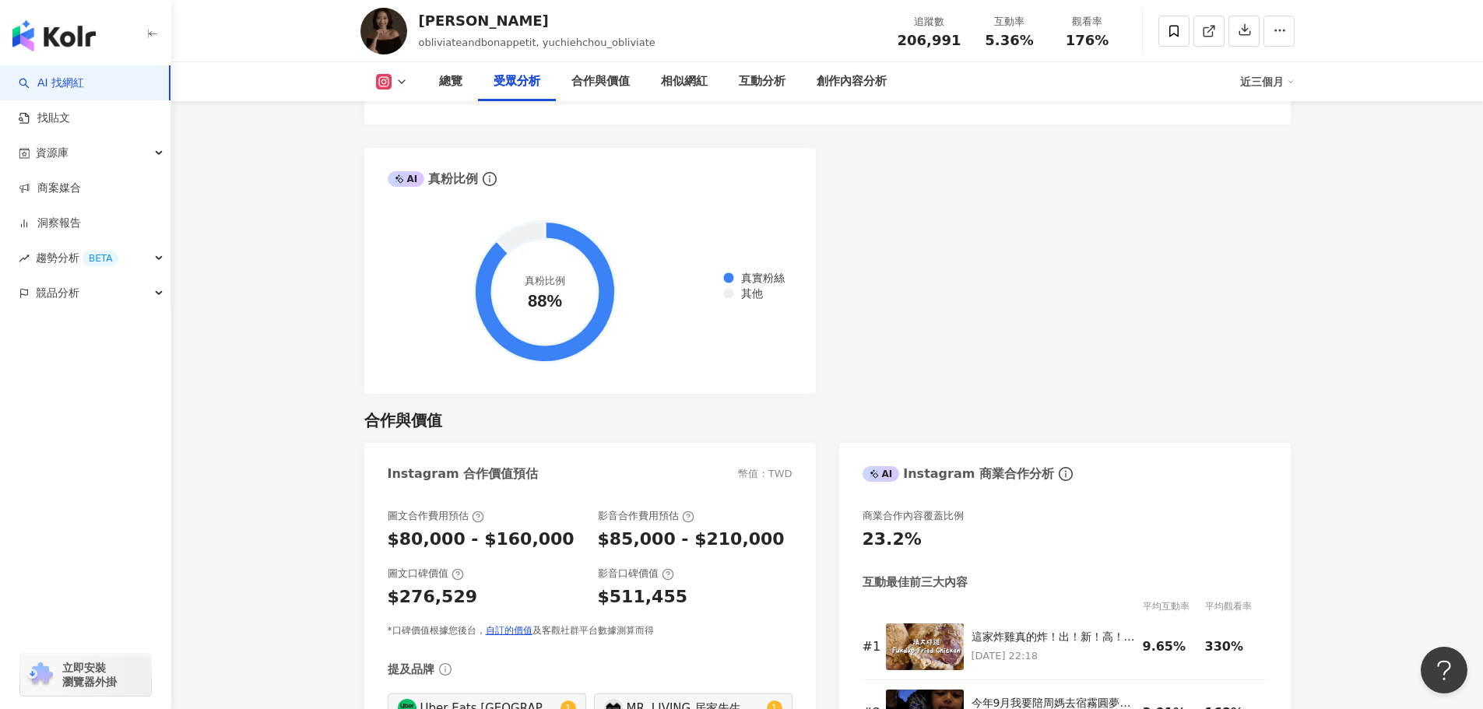
scroll to position [2024, 0]
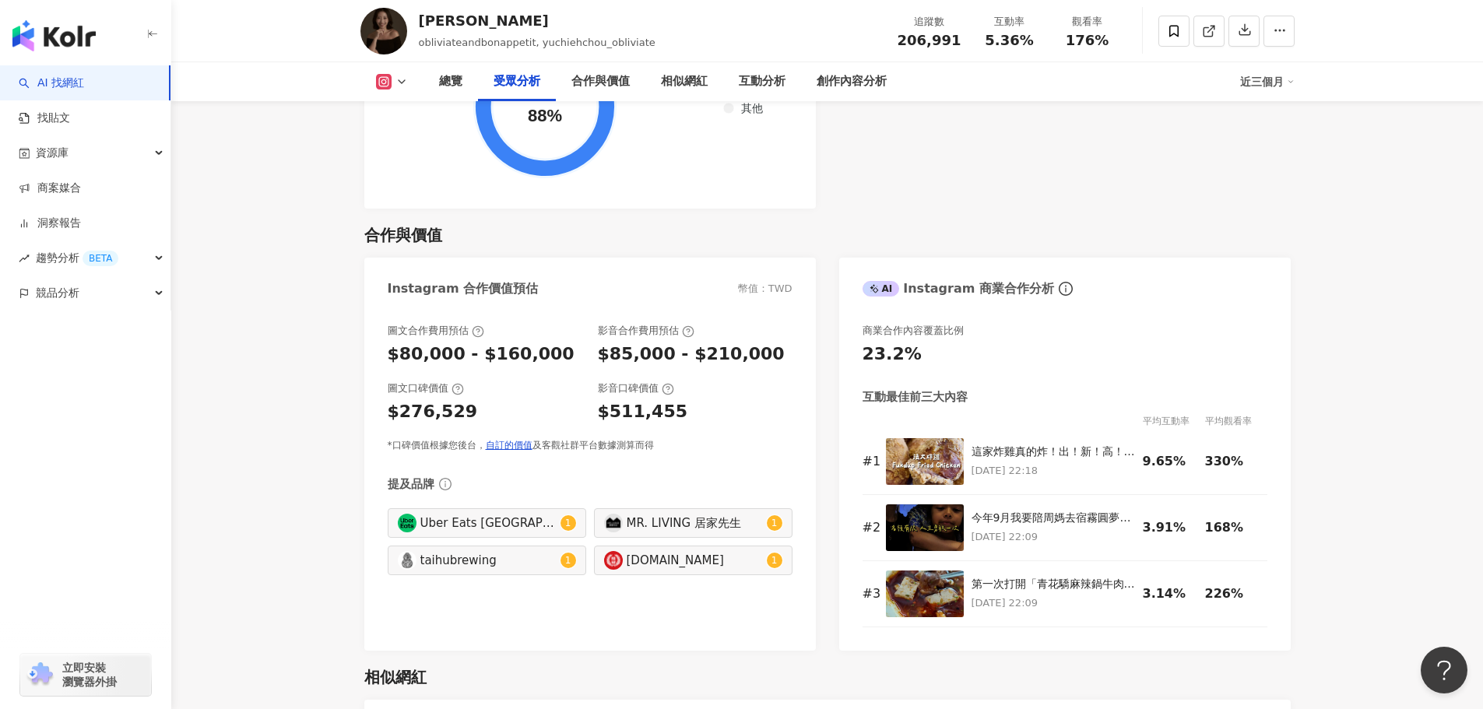
click at [904, 224] on div "合作與價值" at bounding box center [827, 235] width 926 height 22
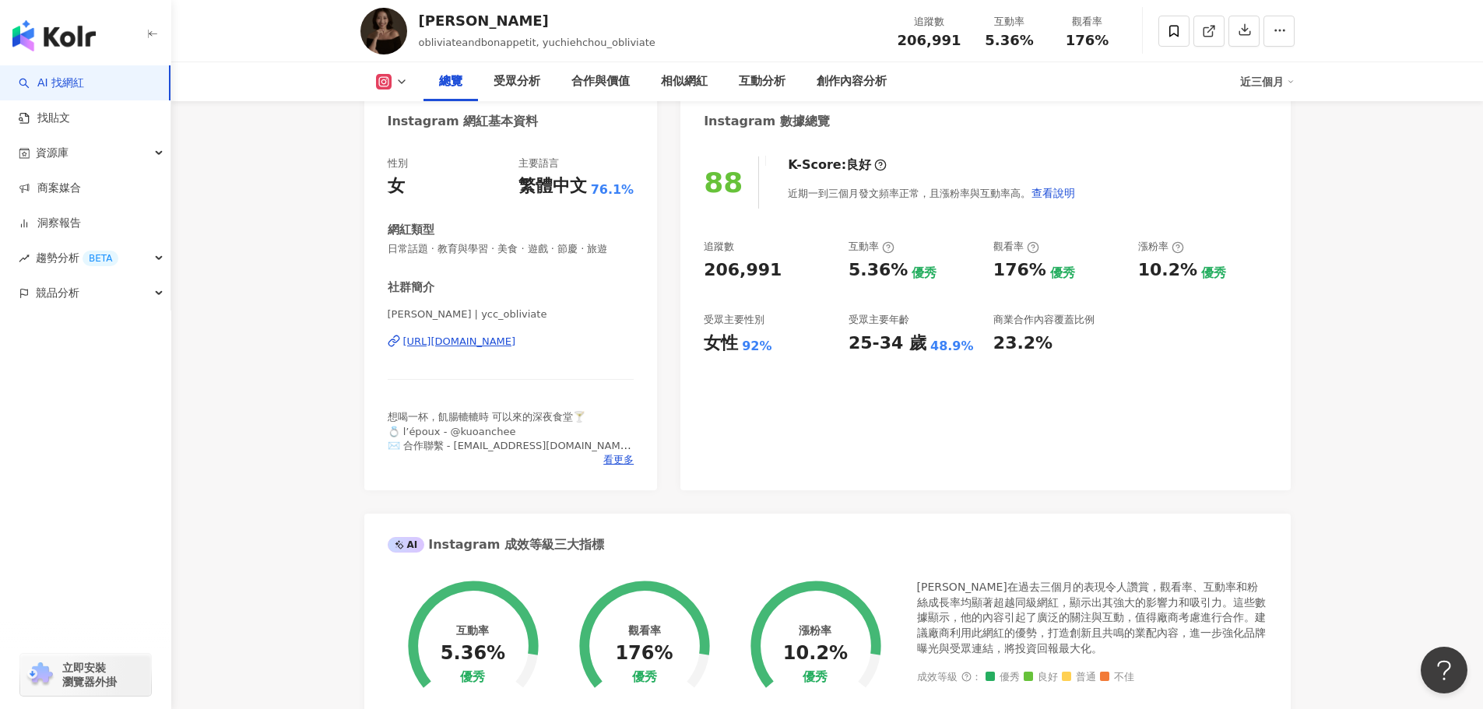
scroll to position [0, 0]
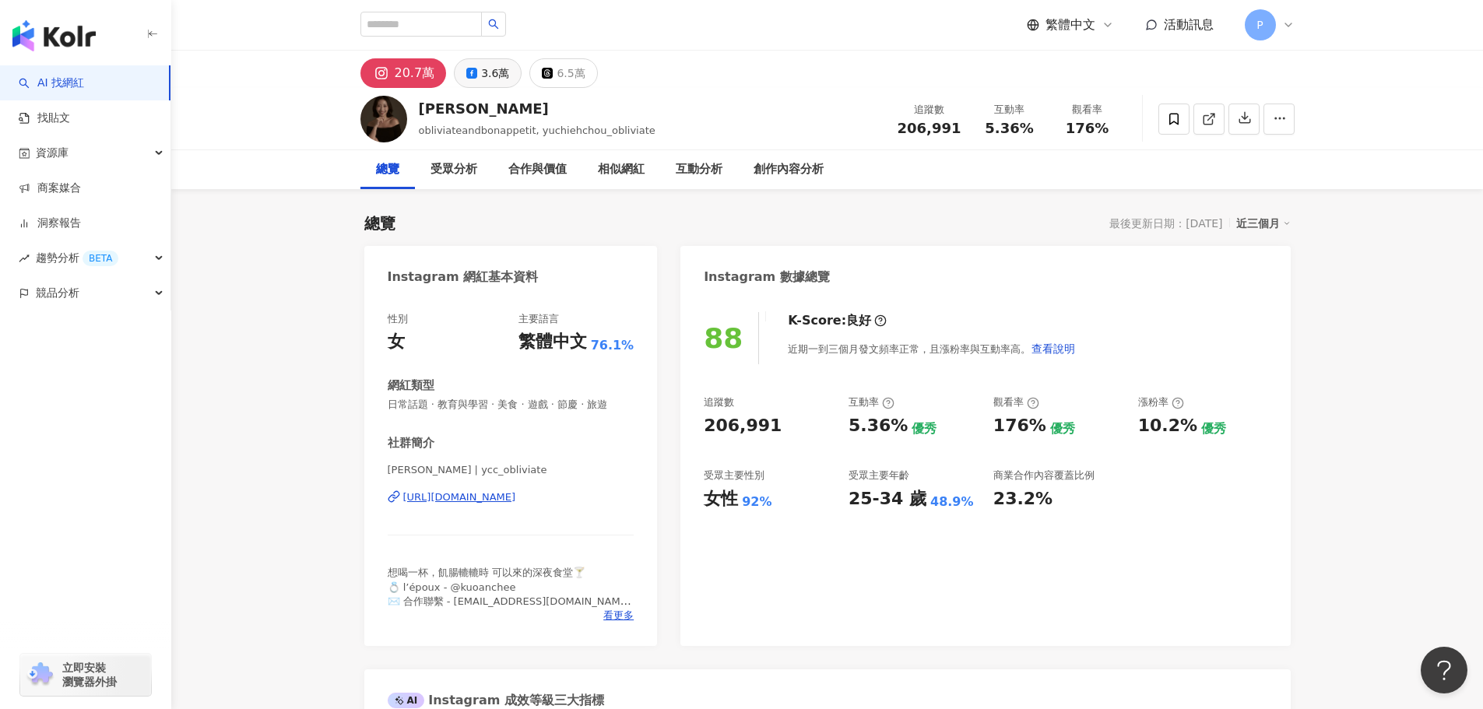
click at [481, 74] on div "3.6萬" at bounding box center [495, 73] width 28 height 22
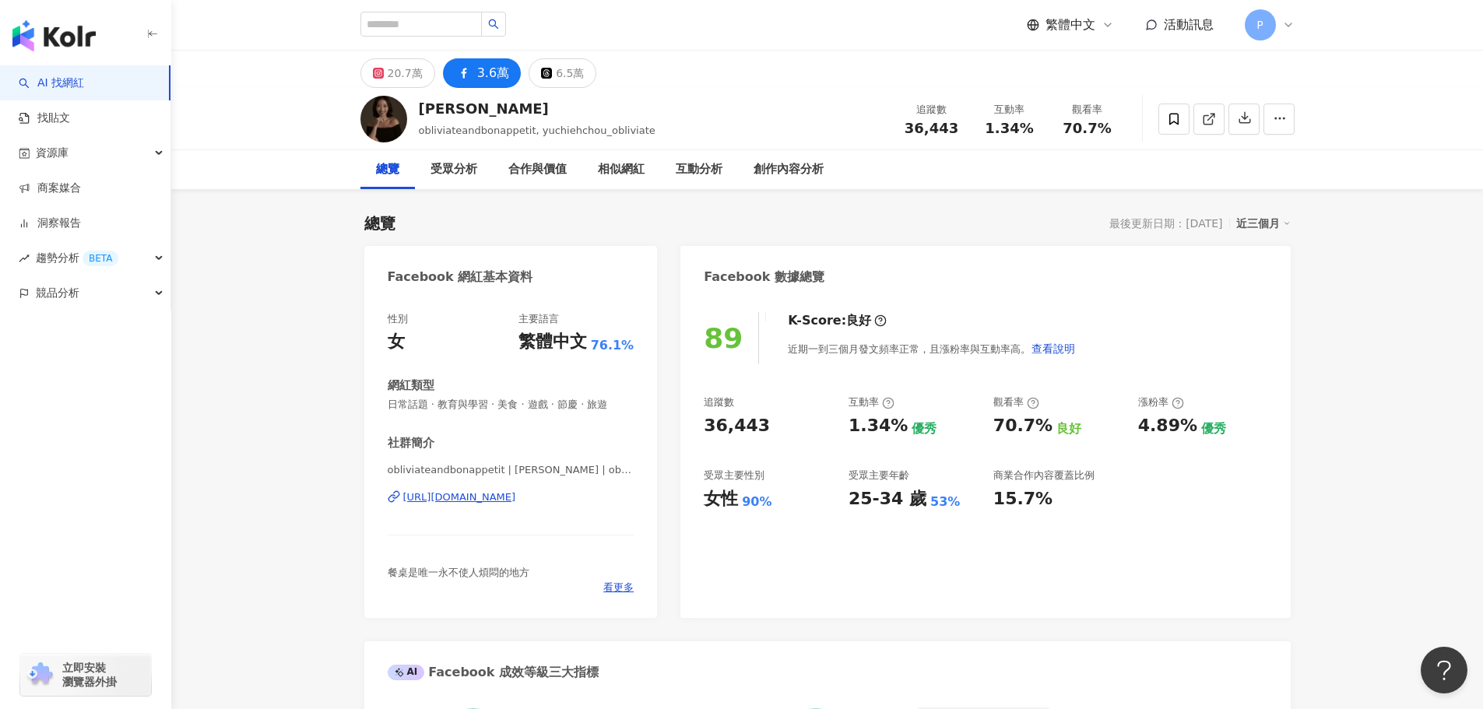
click at [781, 427] on div "36,443" at bounding box center [768, 426] width 129 height 24
drag, startPoint x: 848, startPoint y: 432, endPoint x: 901, endPoint y: 432, distance: 52.9
click at [901, 432] on div "追蹤數 36,443 互動率 1.34% 優秀 觀看率 70.7% 良好 漲粉率 4.89% 優秀 受眾主要性別 女性 90% 受眾主要年齡 25-34 歲 …" at bounding box center [985, 452] width 563 height 115
copy div "1.34%"
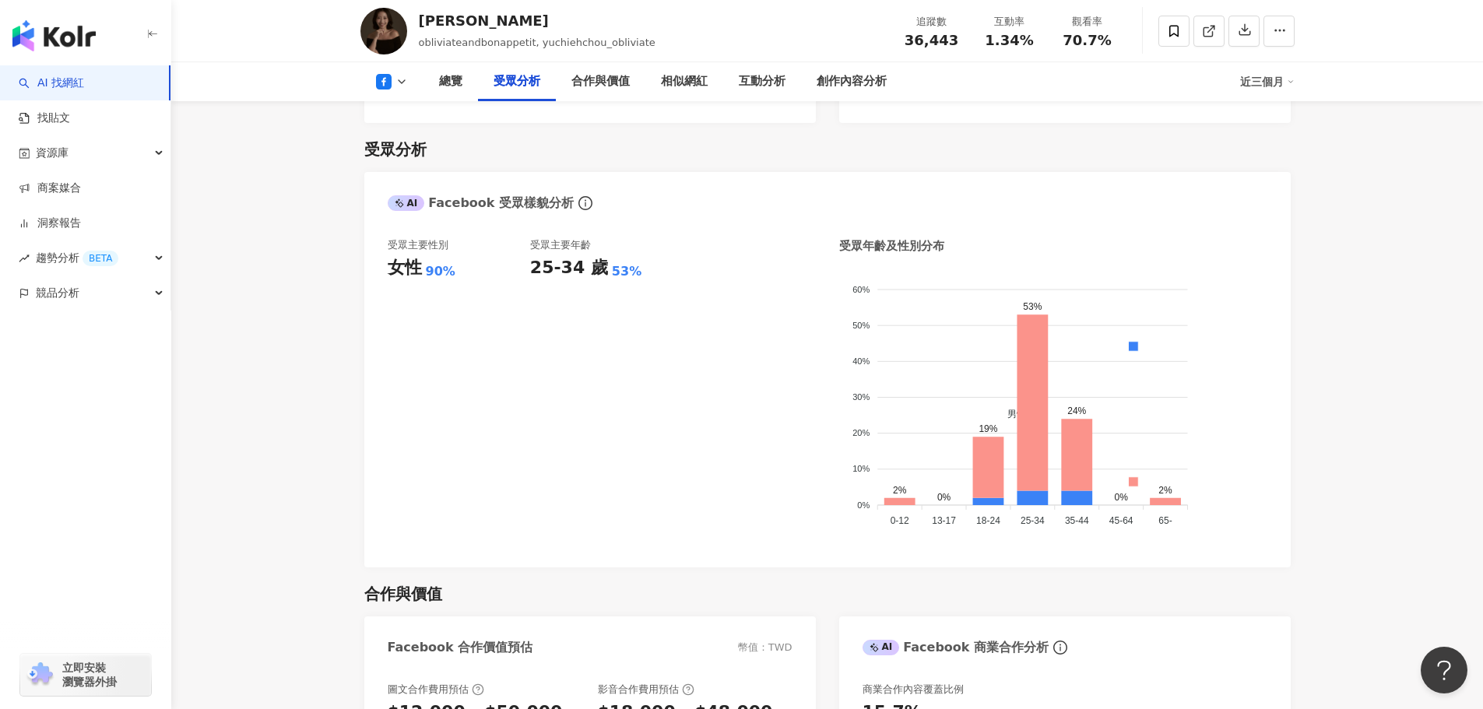
scroll to position [1245, 0]
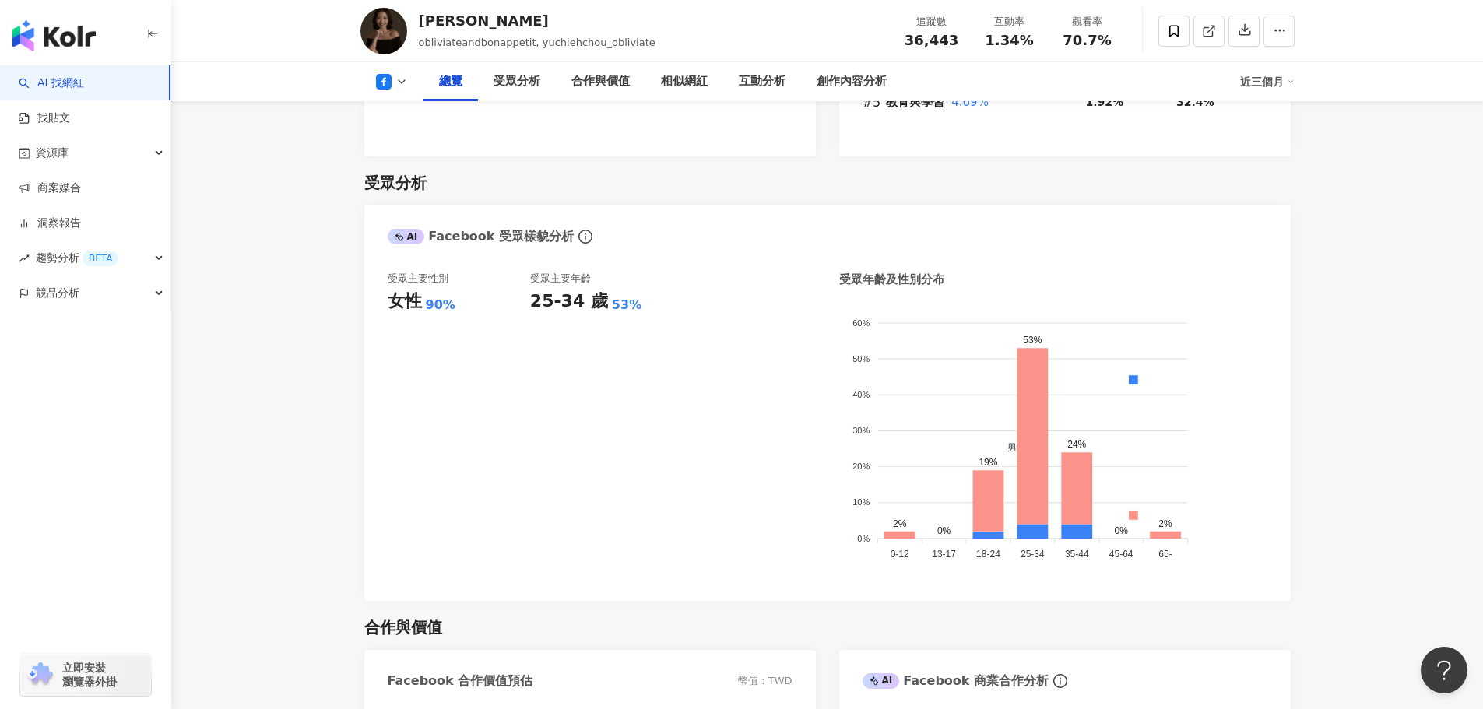
click at [398, 82] on icon at bounding box center [401, 81] width 12 height 12
click at [416, 109] on button "Instagram" at bounding box center [416, 111] width 93 height 22
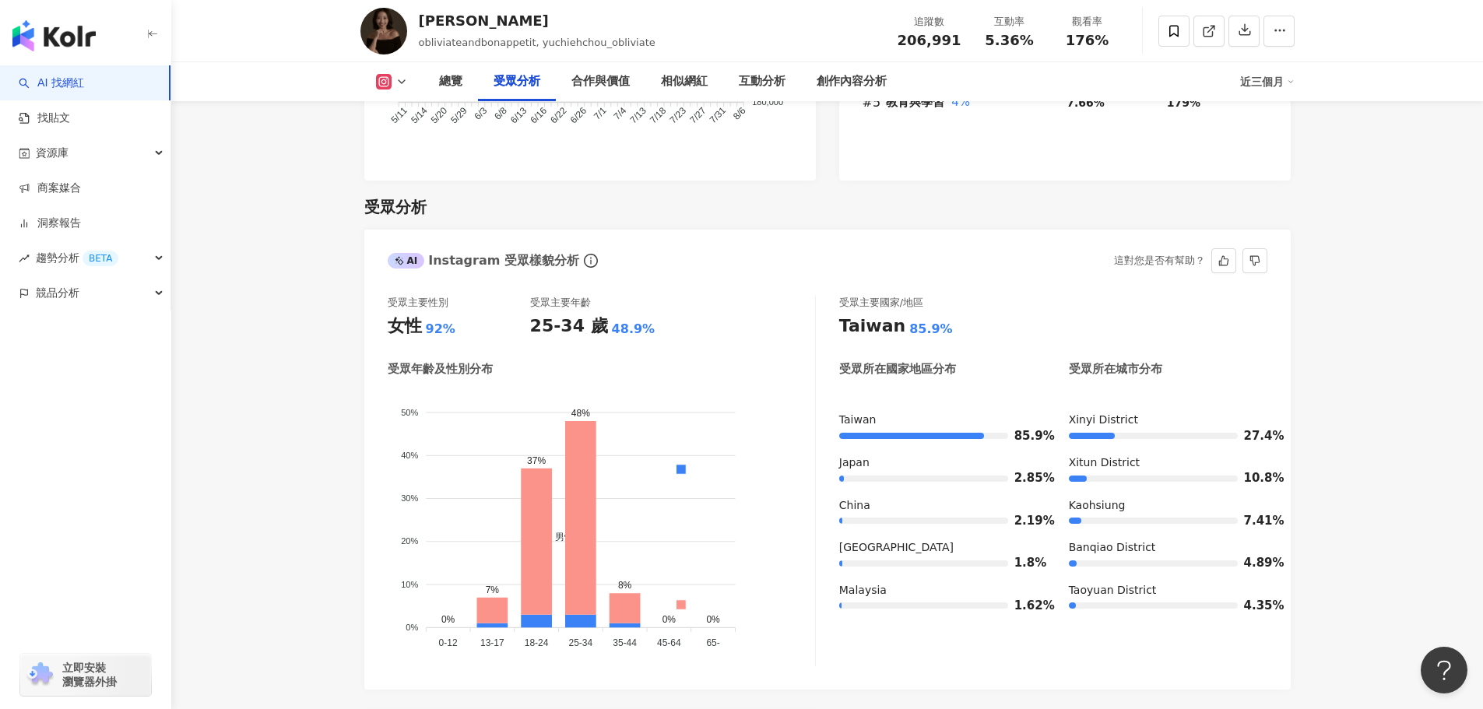
scroll to position [1351, 0]
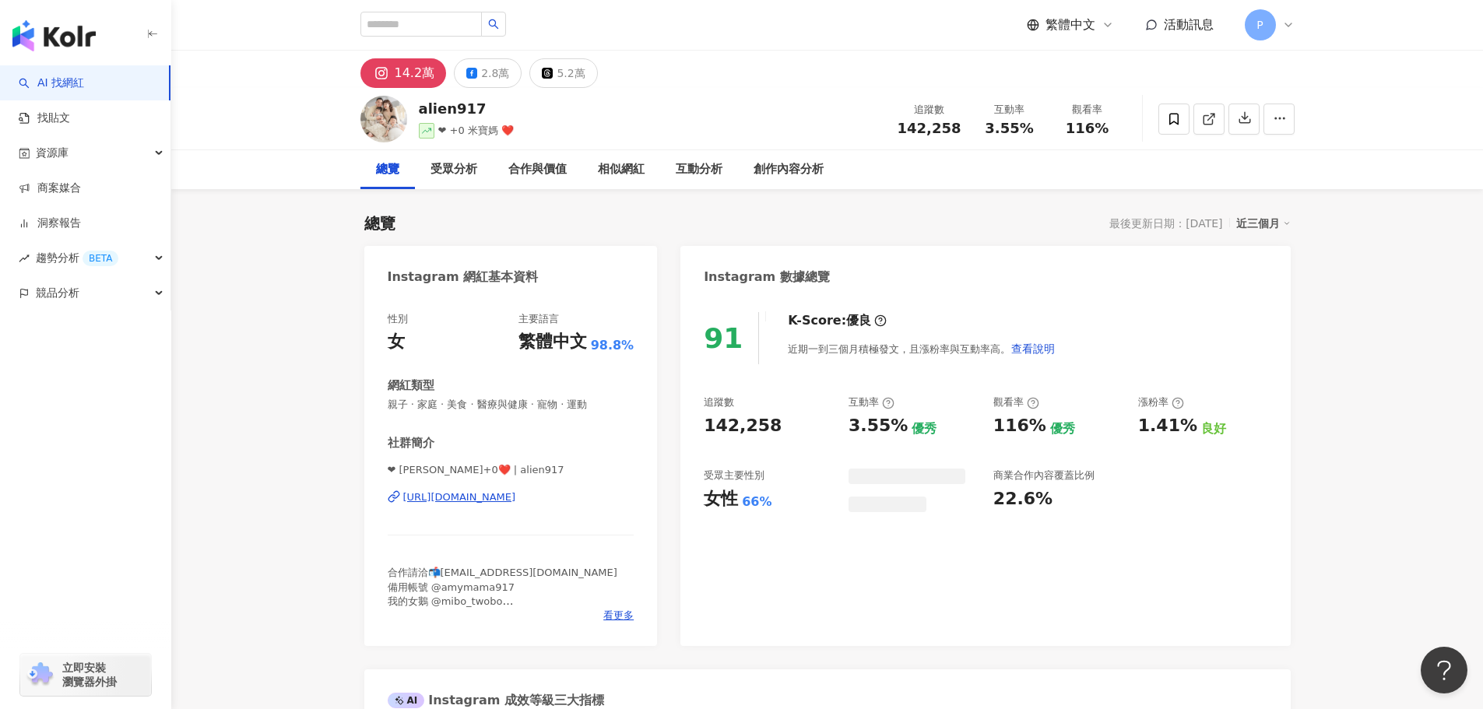
drag, startPoint x: 707, startPoint y: 430, endPoint x: 788, endPoint y: 430, distance: 80.9
click at [799, 434] on div "142,258" at bounding box center [768, 426] width 129 height 24
click at [767, 427] on div "142,258" at bounding box center [743, 426] width 78 height 24
drag, startPoint x: 767, startPoint y: 427, endPoint x: 714, endPoint y: 423, distance: 53.0
click at [691, 427] on div "91 K-Score : 優良 近期一到三個月積極發文，且漲粉率與互動率高。 查看說明 追蹤數 142,258 互動率 3.55% 優秀 觀看率 116% 優…" at bounding box center [984, 471] width 609 height 349
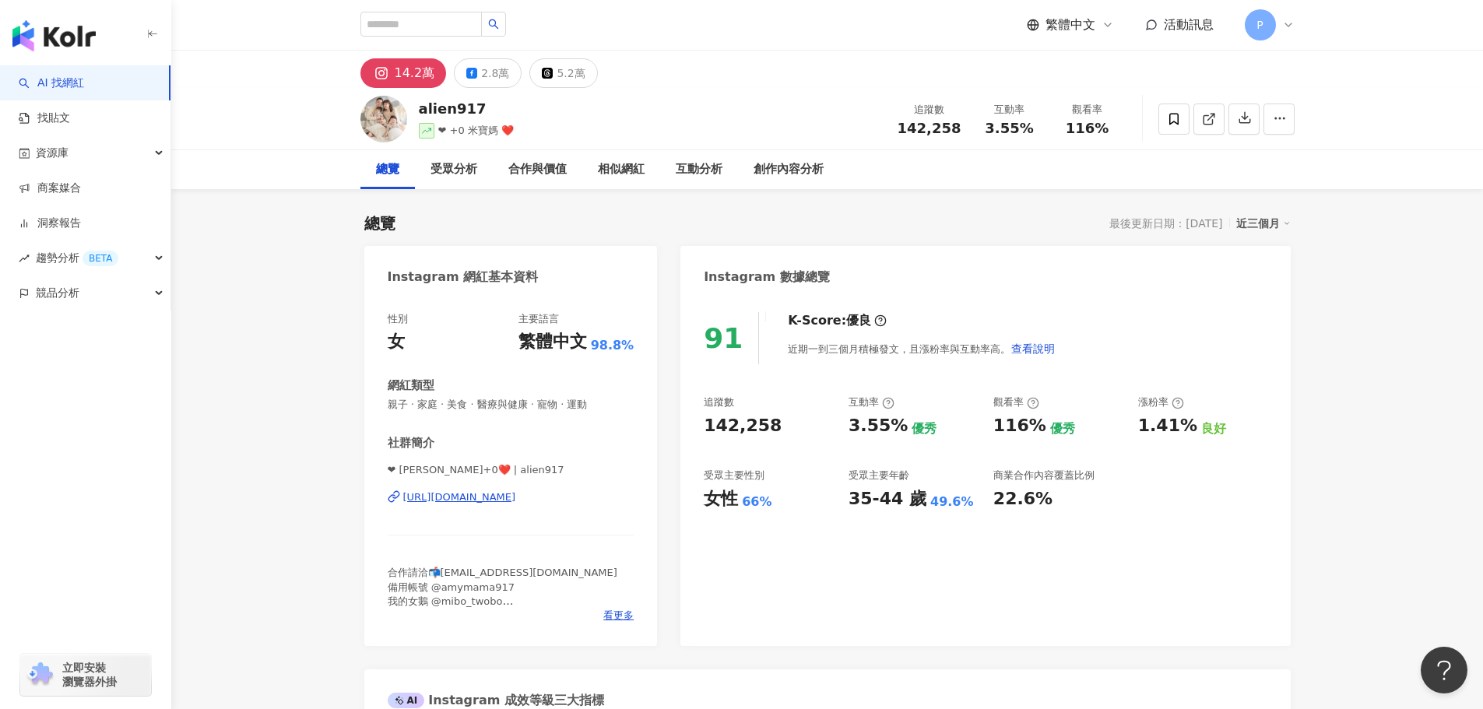
click at [714, 423] on div "142,258" at bounding box center [743, 426] width 78 height 24
copy div "142,258"
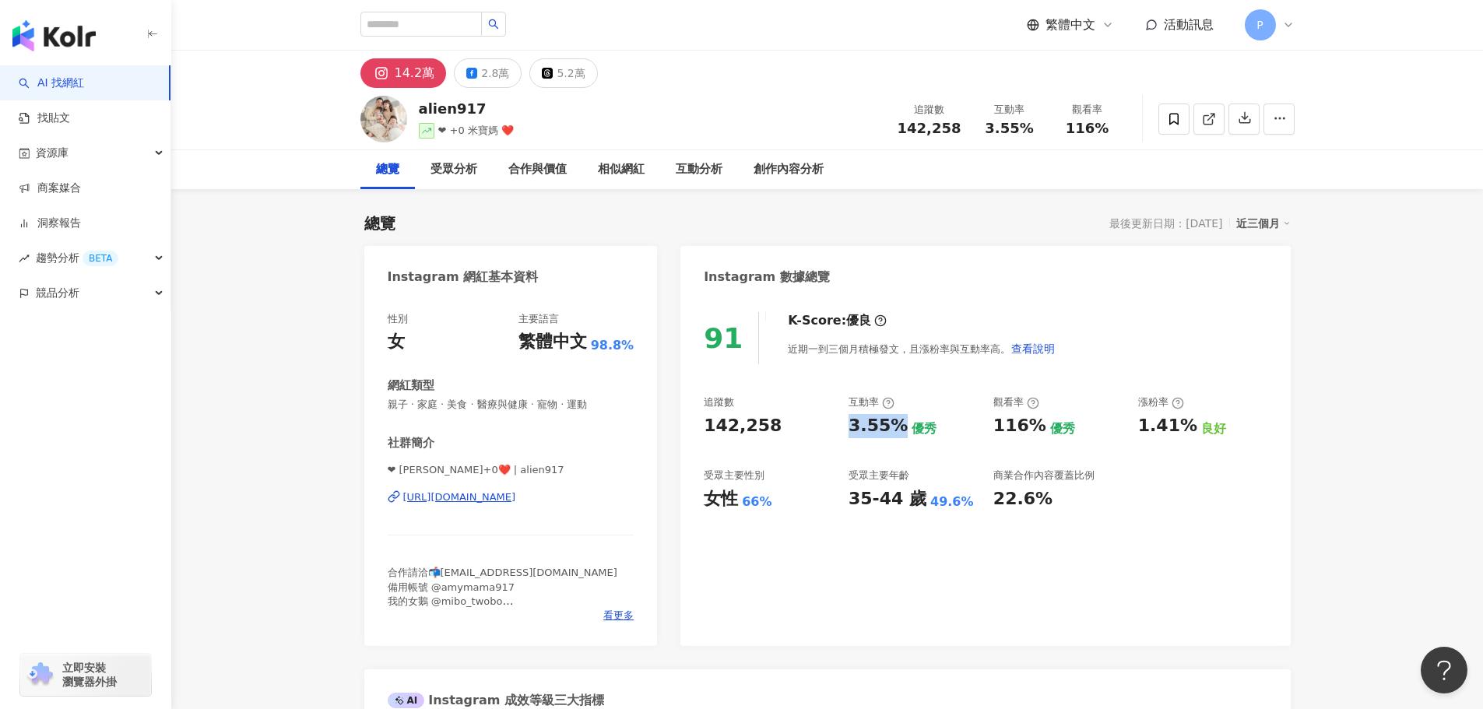
drag, startPoint x: 852, startPoint y: 428, endPoint x: 894, endPoint y: 426, distance: 41.3
click at [894, 426] on div "3.55%" at bounding box center [877, 426] width 59 height 24
copy div "3.55%"
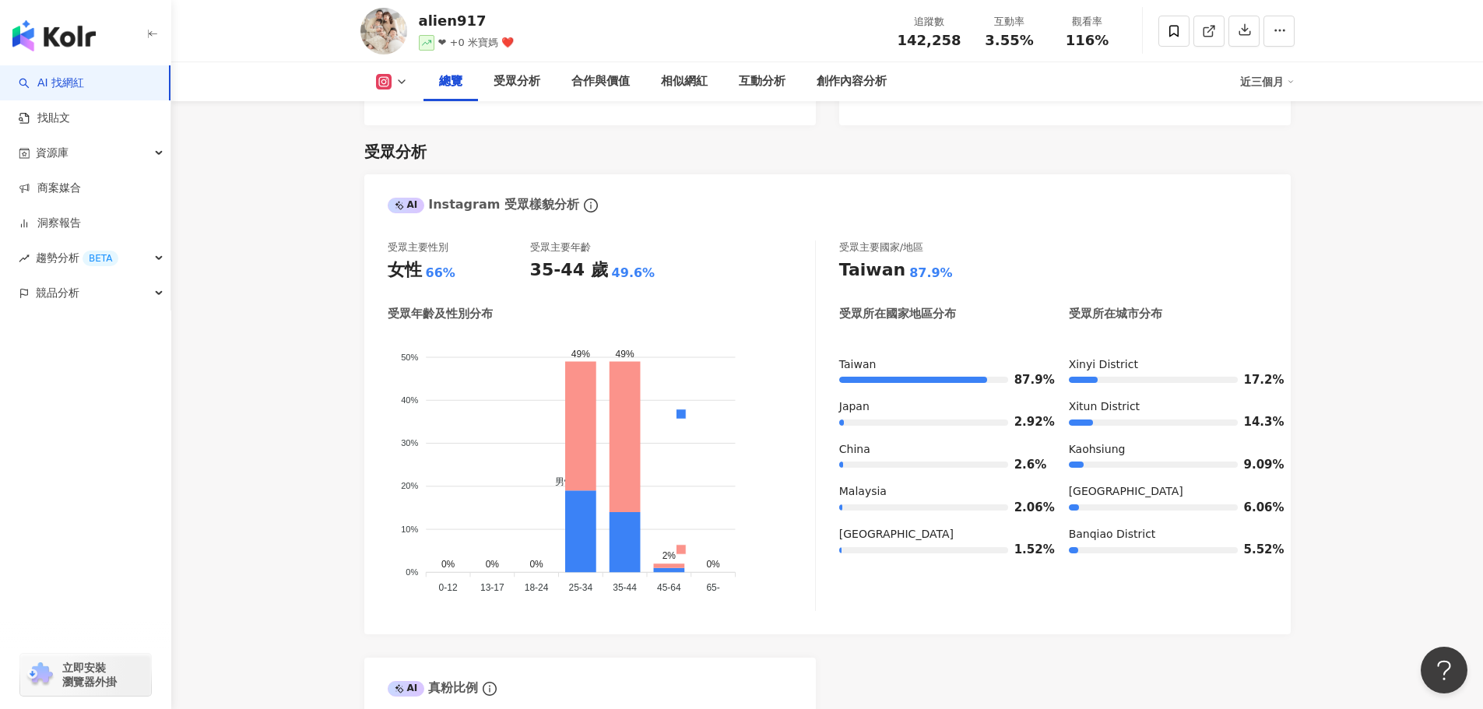
scroll to position [1090, 0]
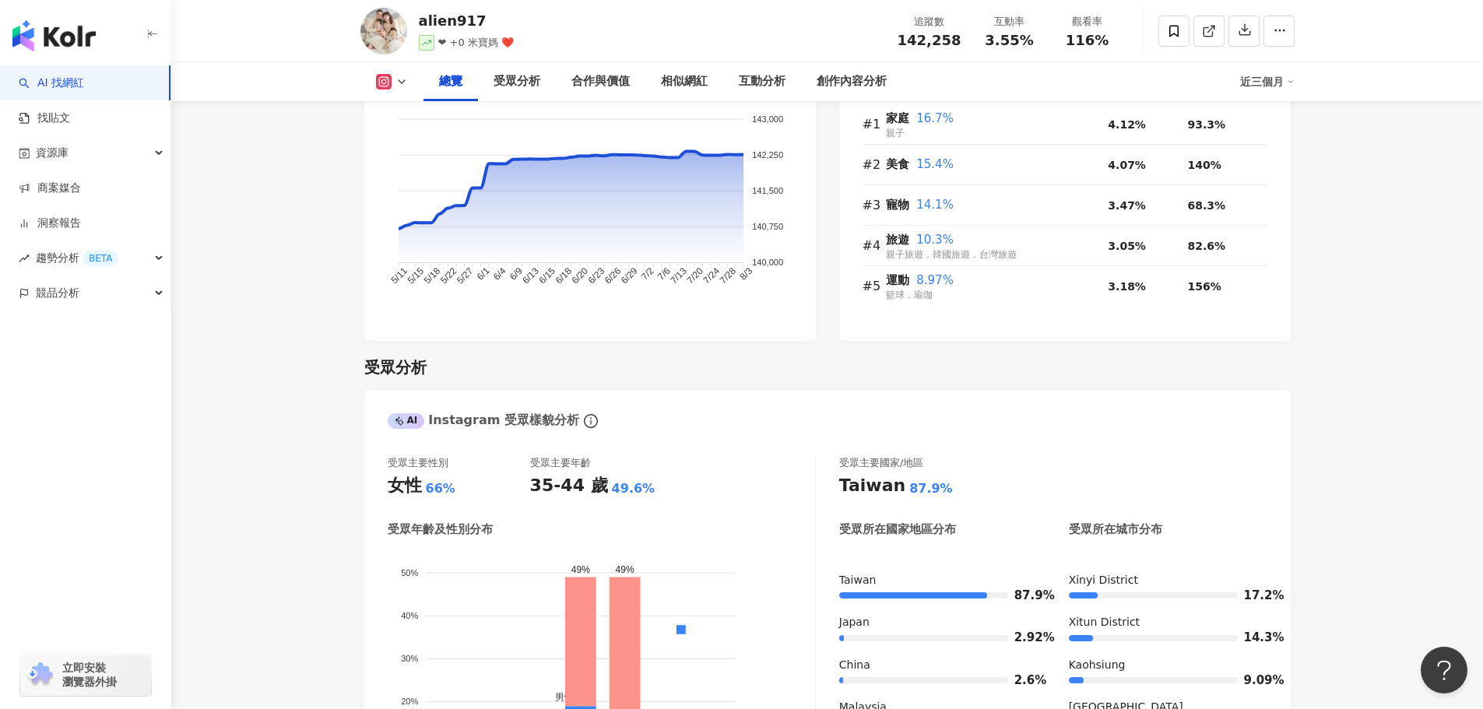
click at [395, 86] on icon at bounding box center [401, 81] width 12 height 12
click at [399, 145] on button "Facebook" at bounding box center [416, 146] width 93 height 22
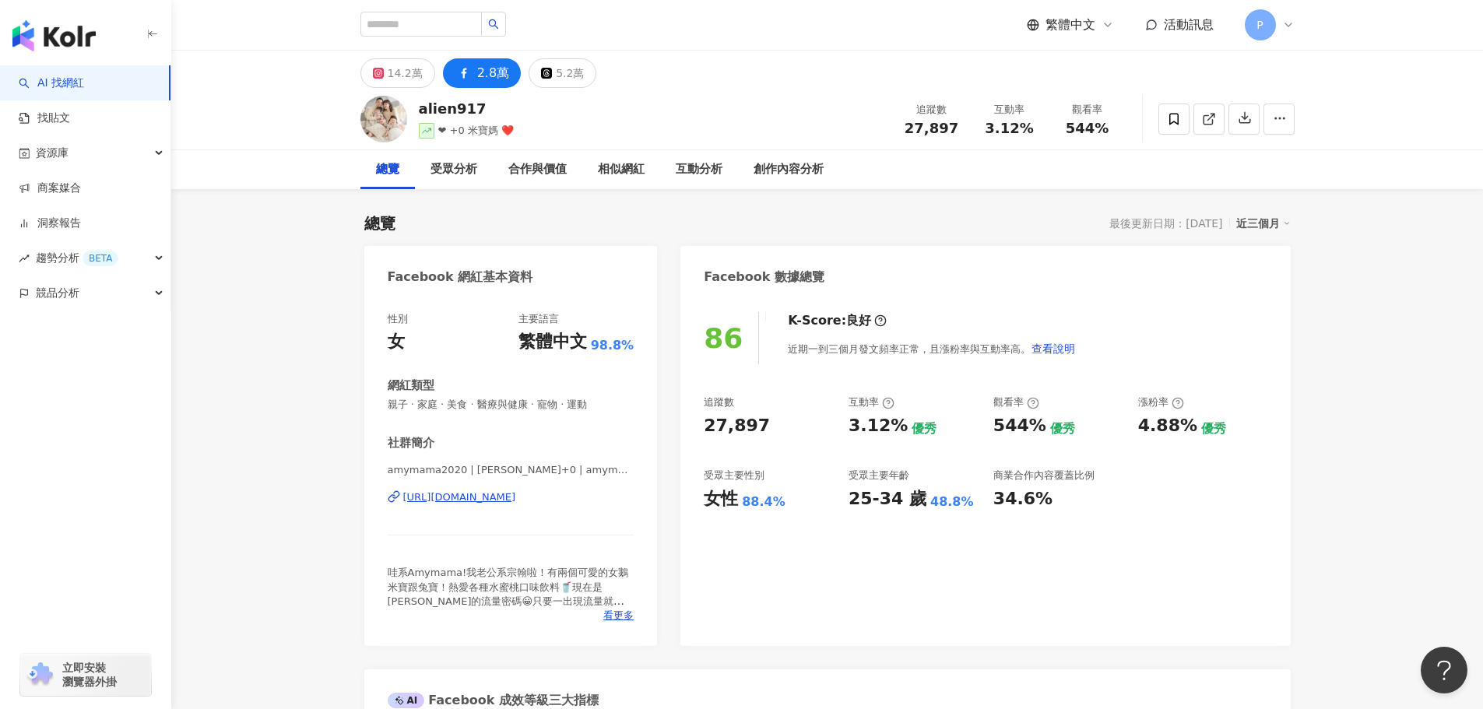
click at [778, 428] on div "27,897" at bounding box center [768, 426] width 129 height 24
drag, startPoint x: 851, startPoint y: 428, endPoint x: 897, endPoint y: 425, distance: 46.0
click at [897, 425] on div "3.12%" at bounding box center [877, 426] width 59 height 24
copy div "3.12%"
drag, startPoint x: 525, startPoint y: 490, endPoint x: 489, endPoint y: 507, distance: 40.7
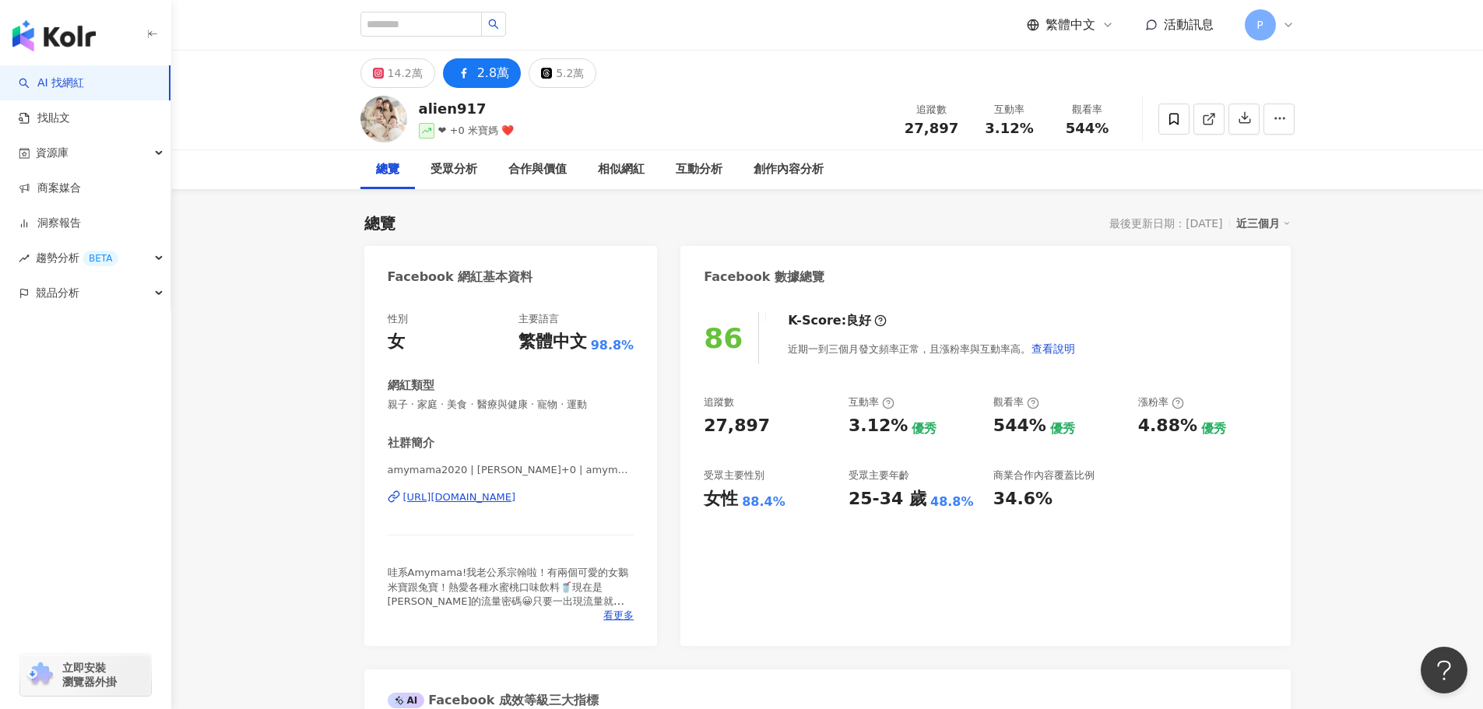
drag, startPoint x: 489, startPoint y: 507, endPoint x: 473, endPoint y: 501, distance: 16.8
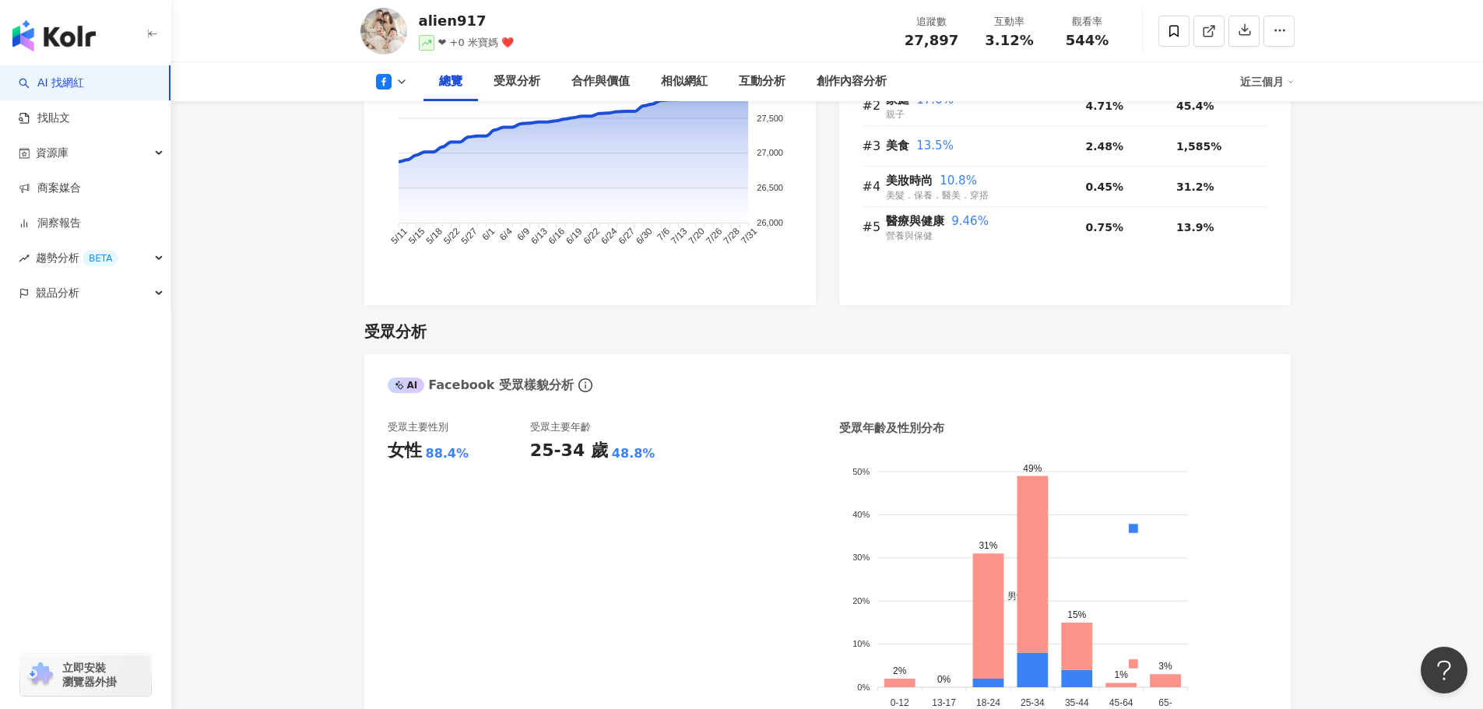
scroll to position [1323, 0]
